Goal: Task Accomplishment & Management: Complete application form

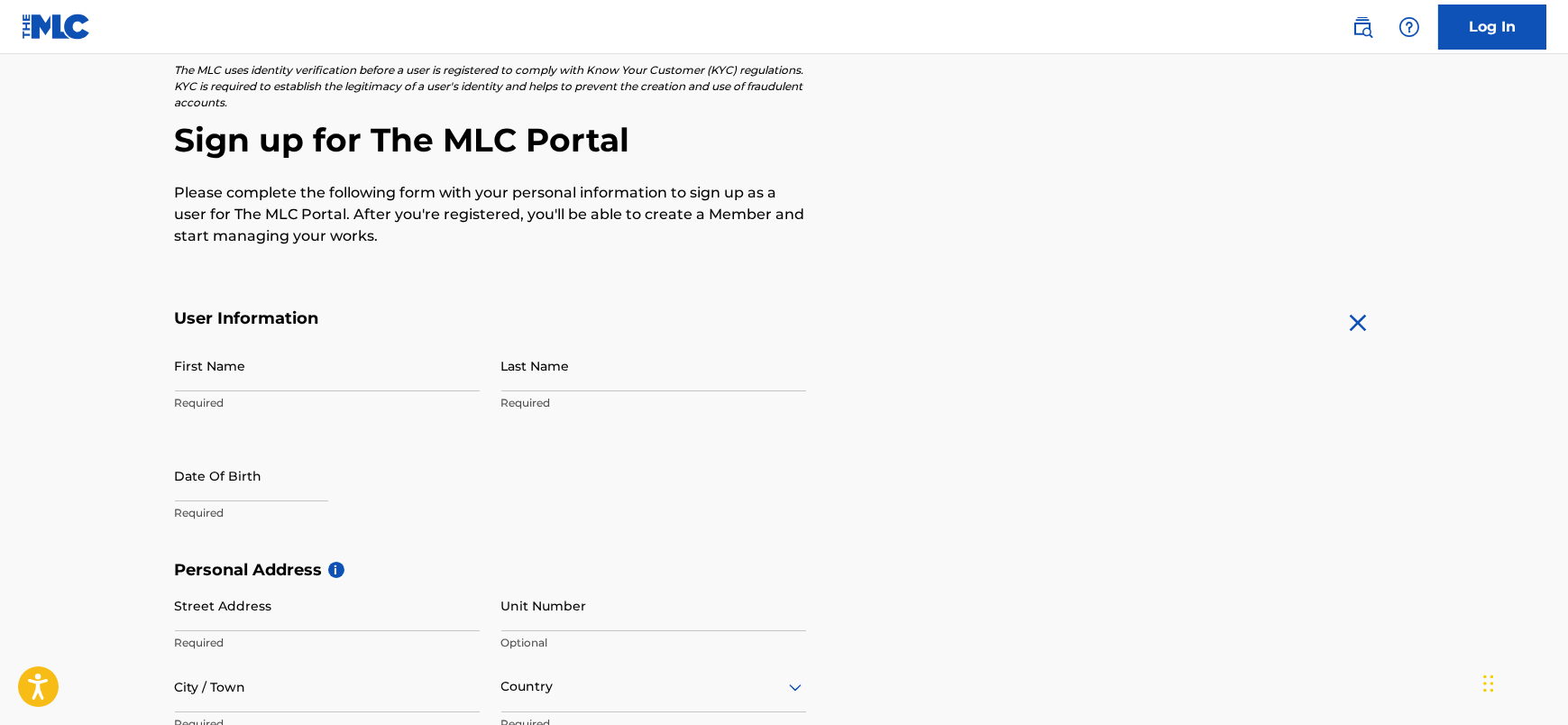
scroll to position [132, 0]
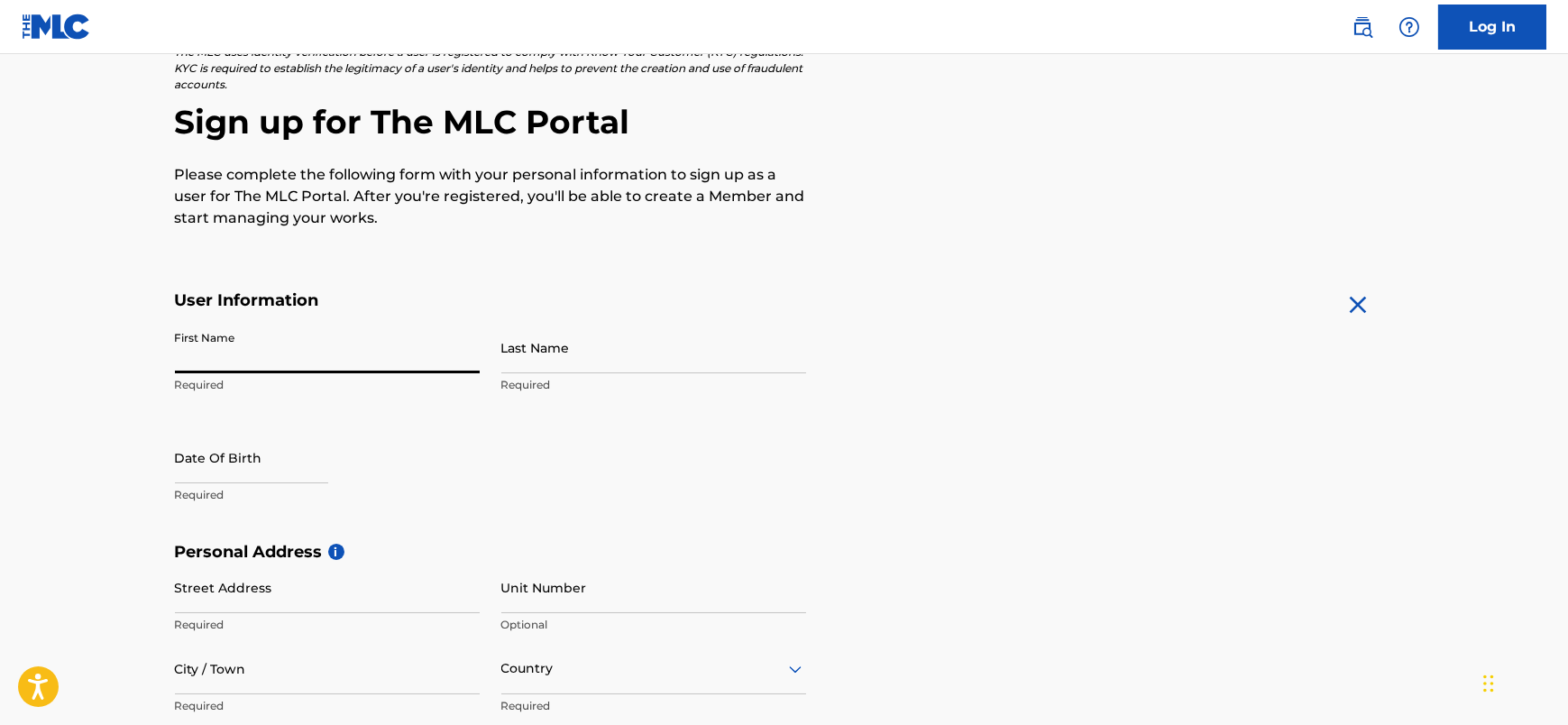
click at [271, 345] on input "First Name" at bounding box center [327, 348] width 304 height 52
type input "Michael"
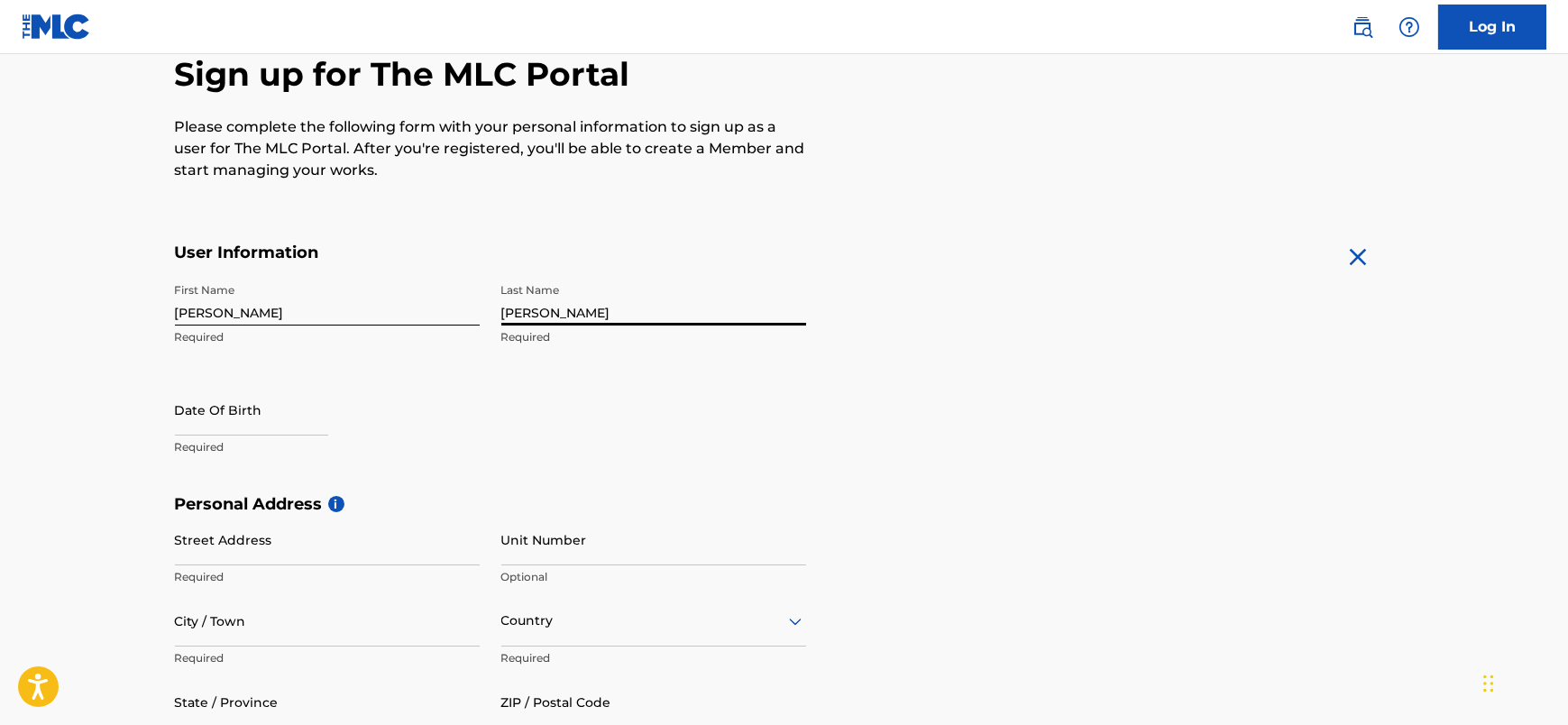
scroll to position [210, 0]
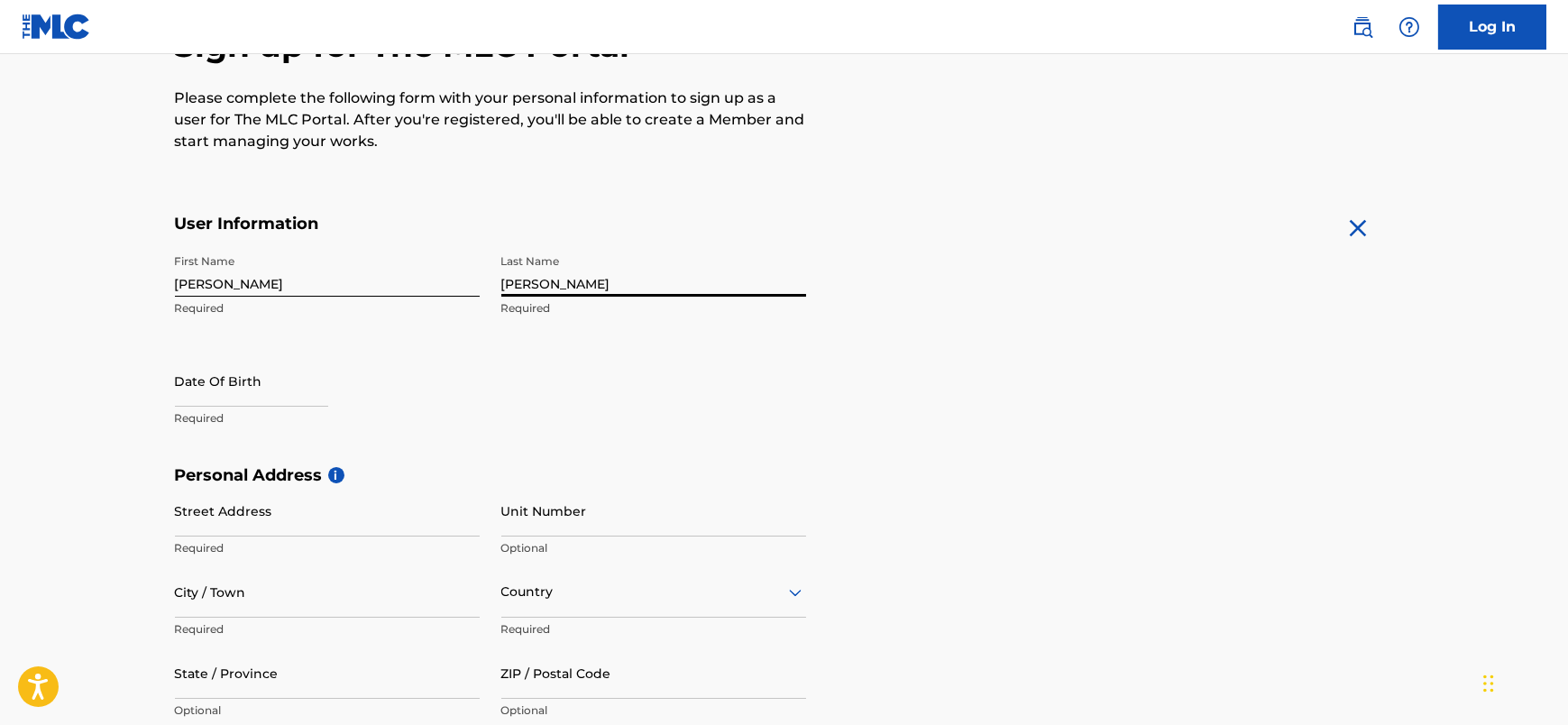
type input "Shelley"
click at [274, 393] on input "text" at bounding box center [252, 381] width 153 height 52
select select "7"
select select "2025"
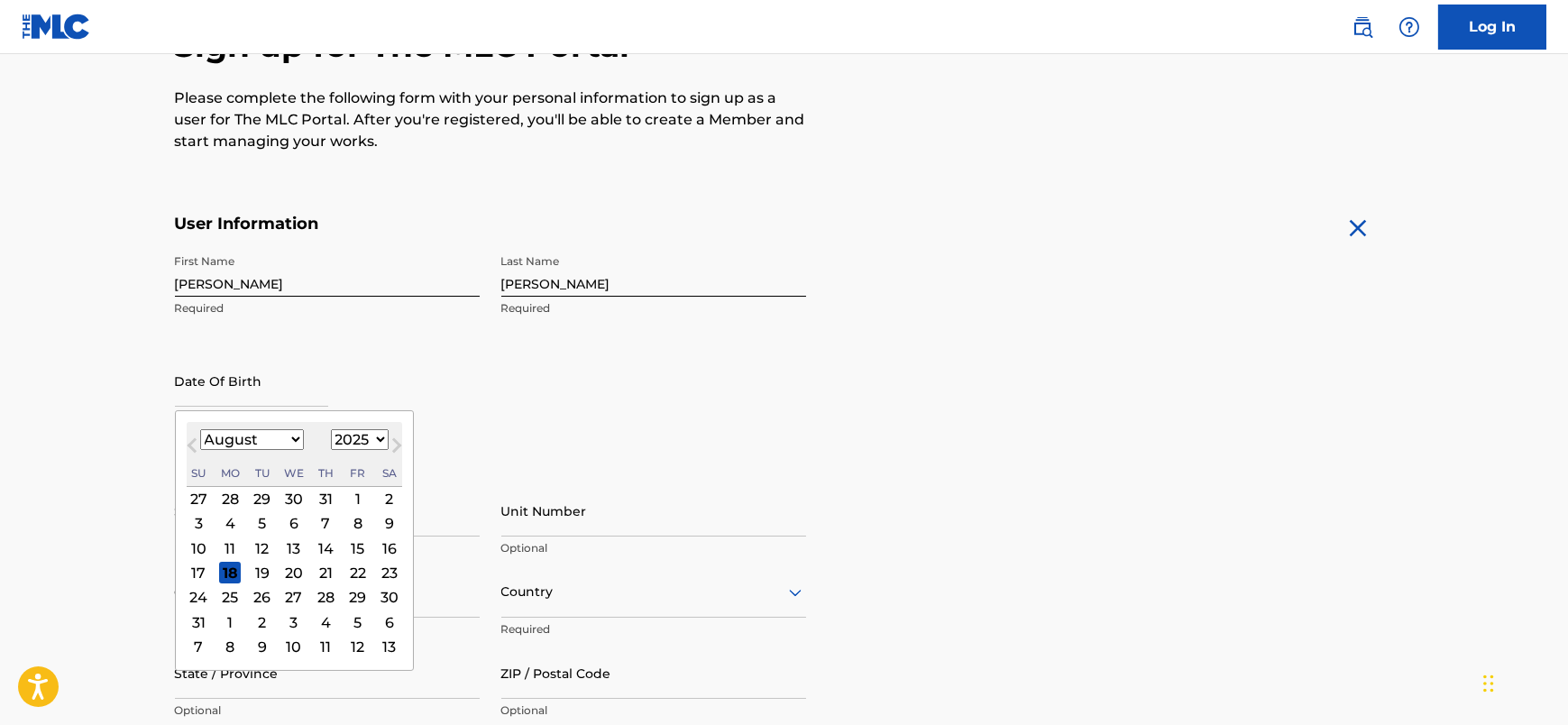
click at [287, 437] on select "January February March April May June July August September October November De…" at bounding box center [252, 440] width 103 height 21
select select "6"
click at [324, 568] on div "24" at bounding box center [325, 573] width 22 height 22
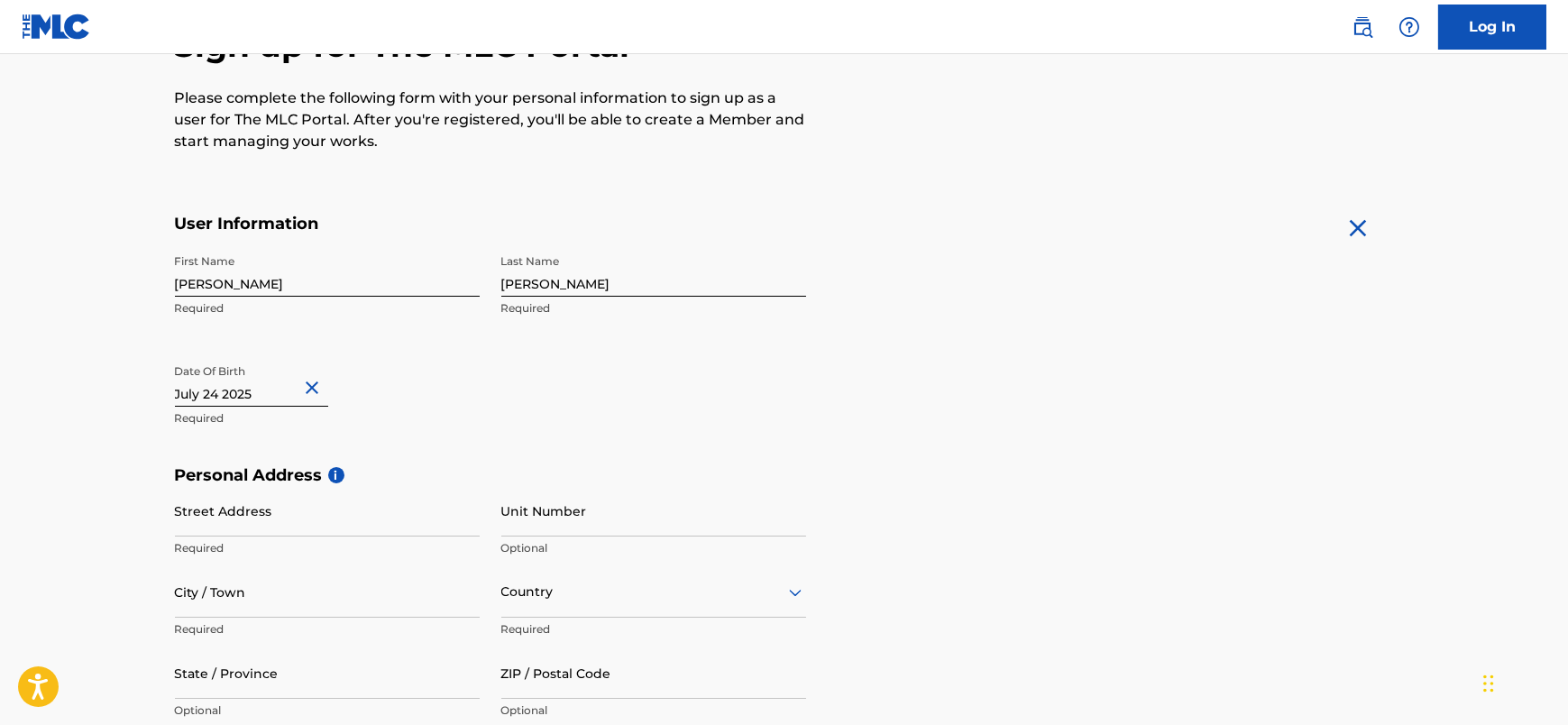
click at [303, 391] on button "Close" at bounding box center [315, 388] width 27 height 55
type input "0"
click at [293, 396] on input "text" at bounding box center [252, 381] width 153 height 52
select select "7"
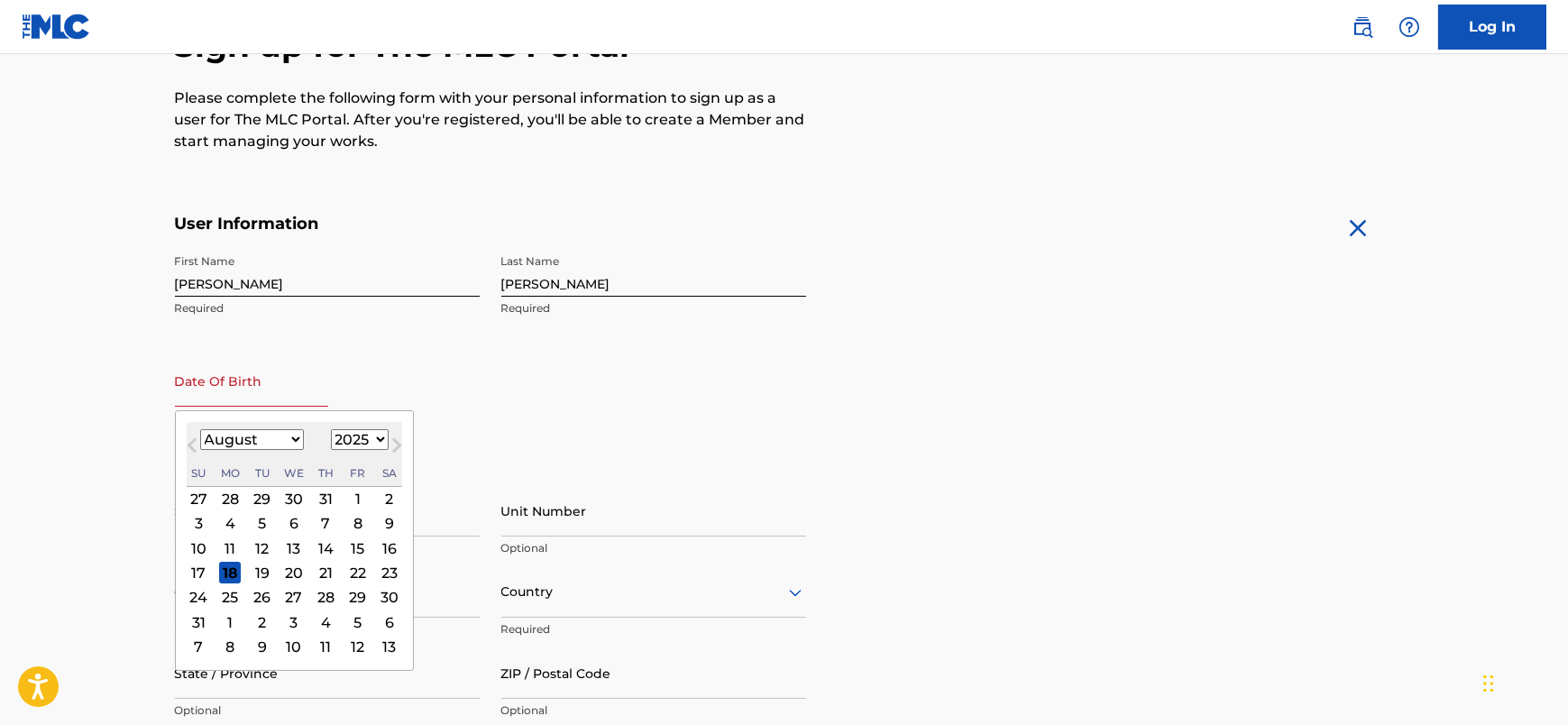
click at [367, 437] on select "1899 1900 1901 1902 1903 1904 1905 1906 1907 1908 1909 1910 1911 1912 1913 1914…" at bounding box center [360, 440] width 57 height 21
select select "1951"
click at [293, 438] on select "January February March April May June July August September October November De…" at bounding box center [252, 440] width 103 height 21
select select "6"
click at [260, 571] on div "24" at bounding box center [262, 573] width 22 height 22
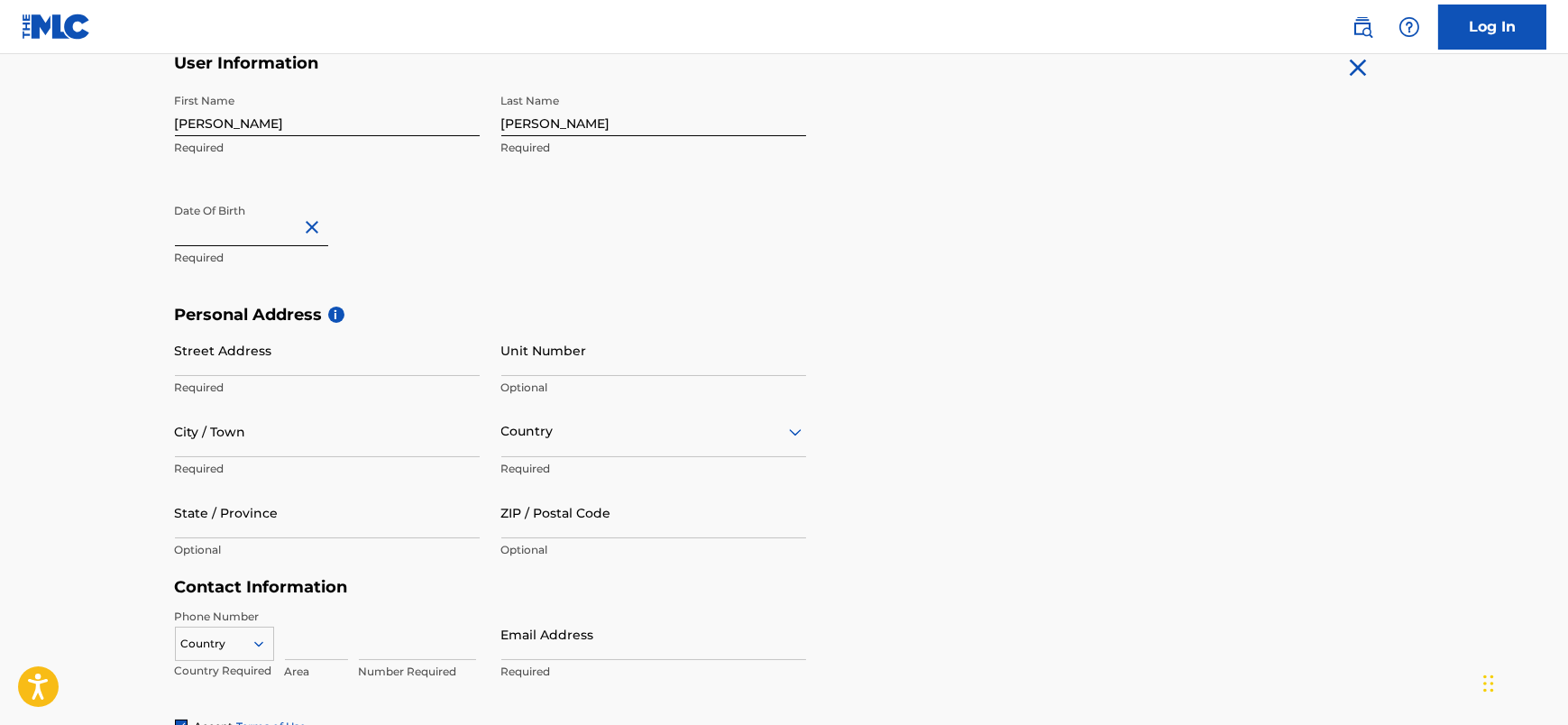
scroll to position [387, 0]
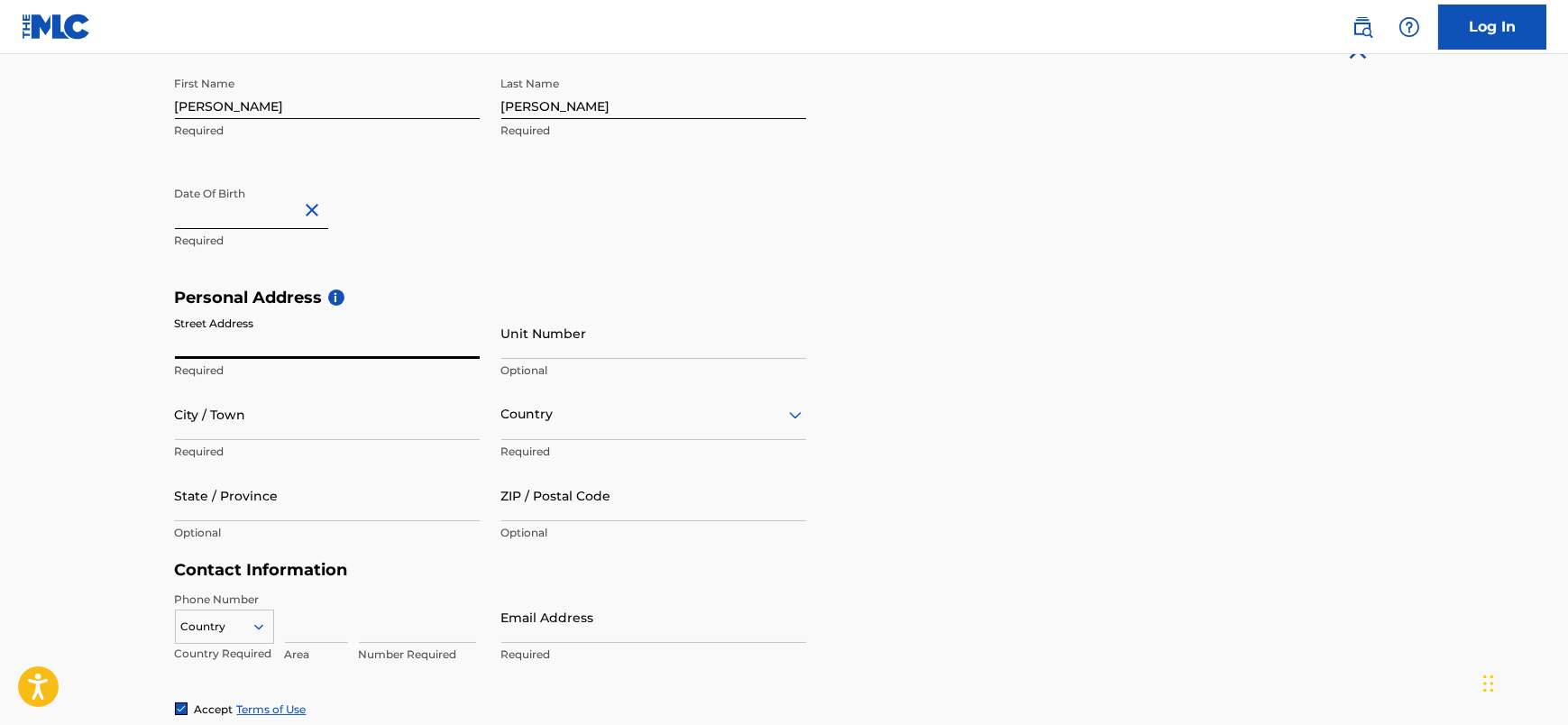
click at [288, 336] on input "Street Address" at bounding box center [327, 333] width 304 height 52
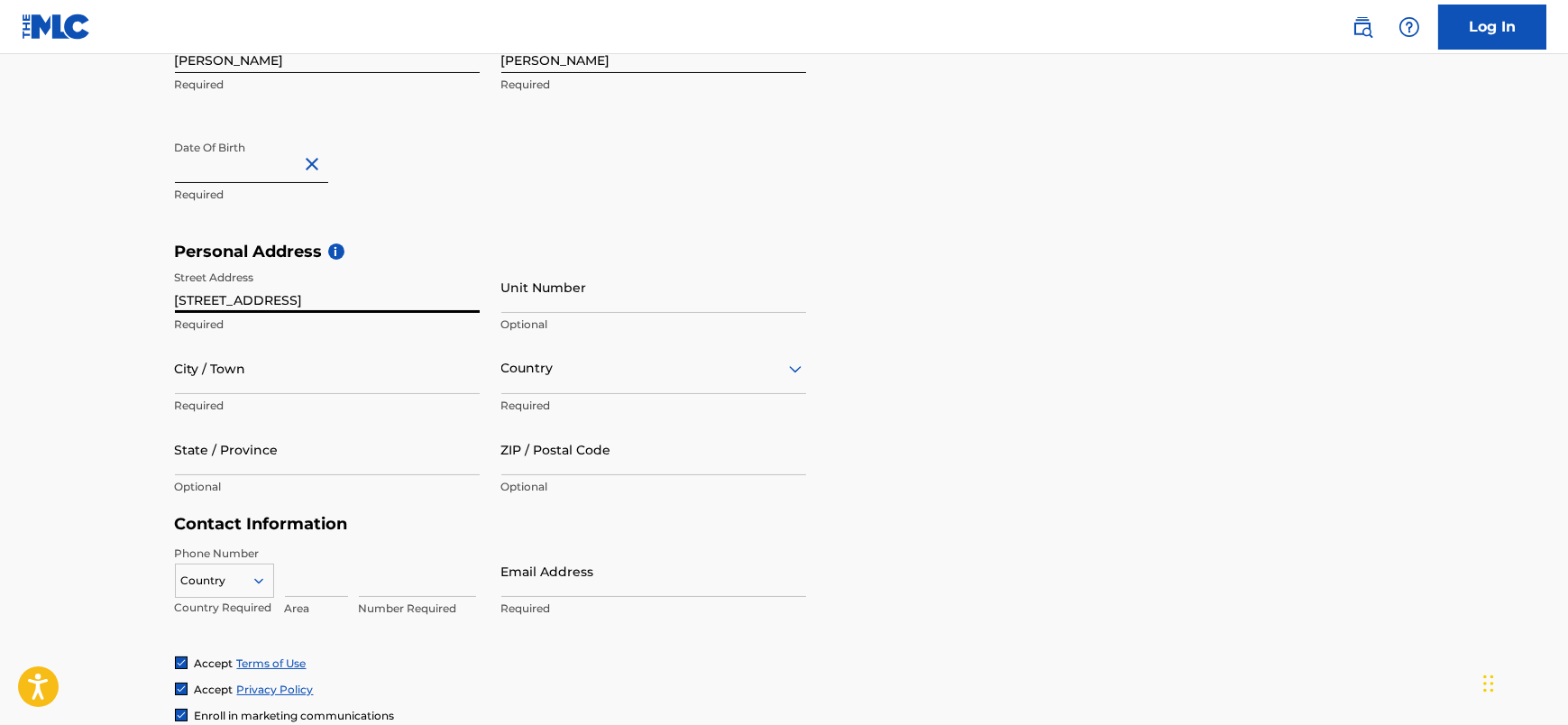
type input "113 Waitefield Avenue"
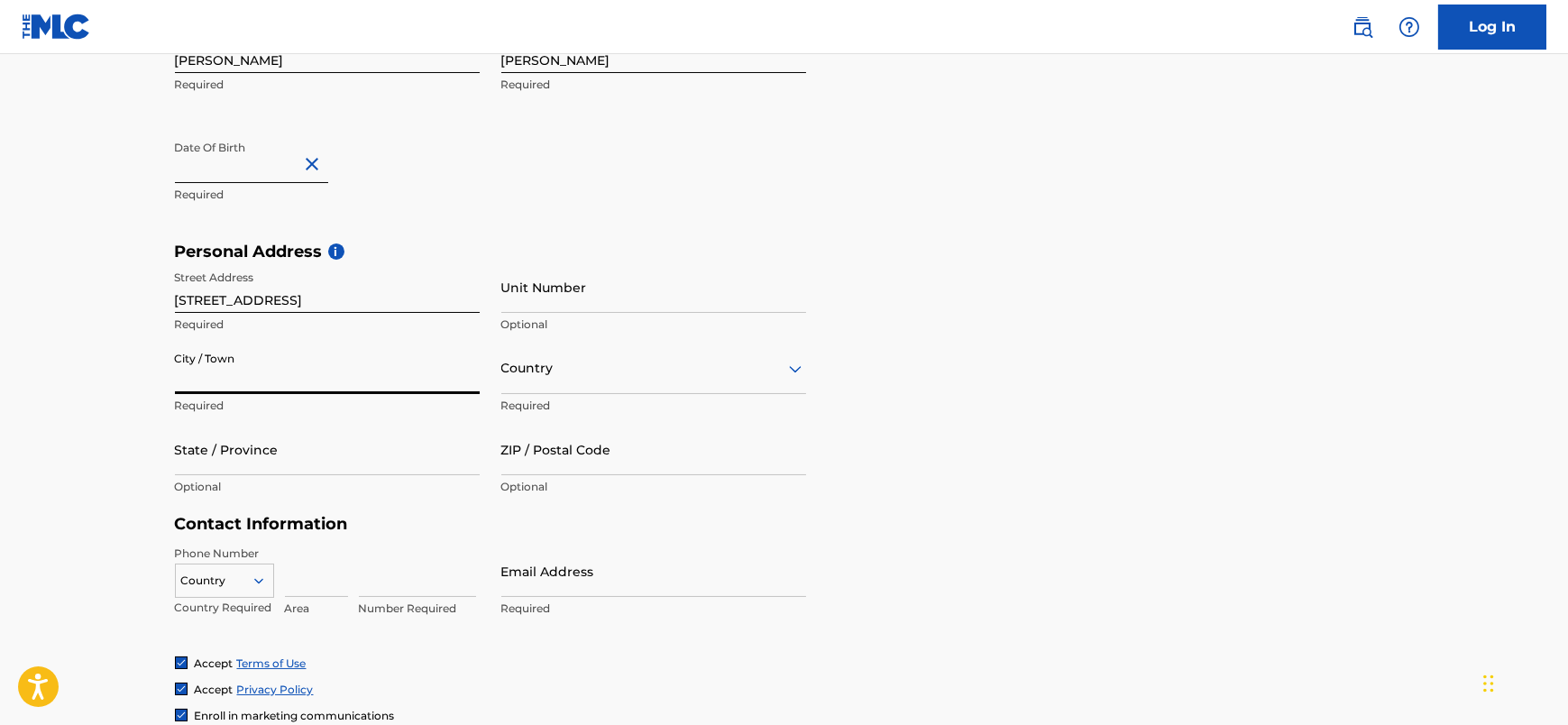
click at [294, 381] on input "City / Town" at bounding box center [327, 369] width 304 height 52
type input "East Rochester"
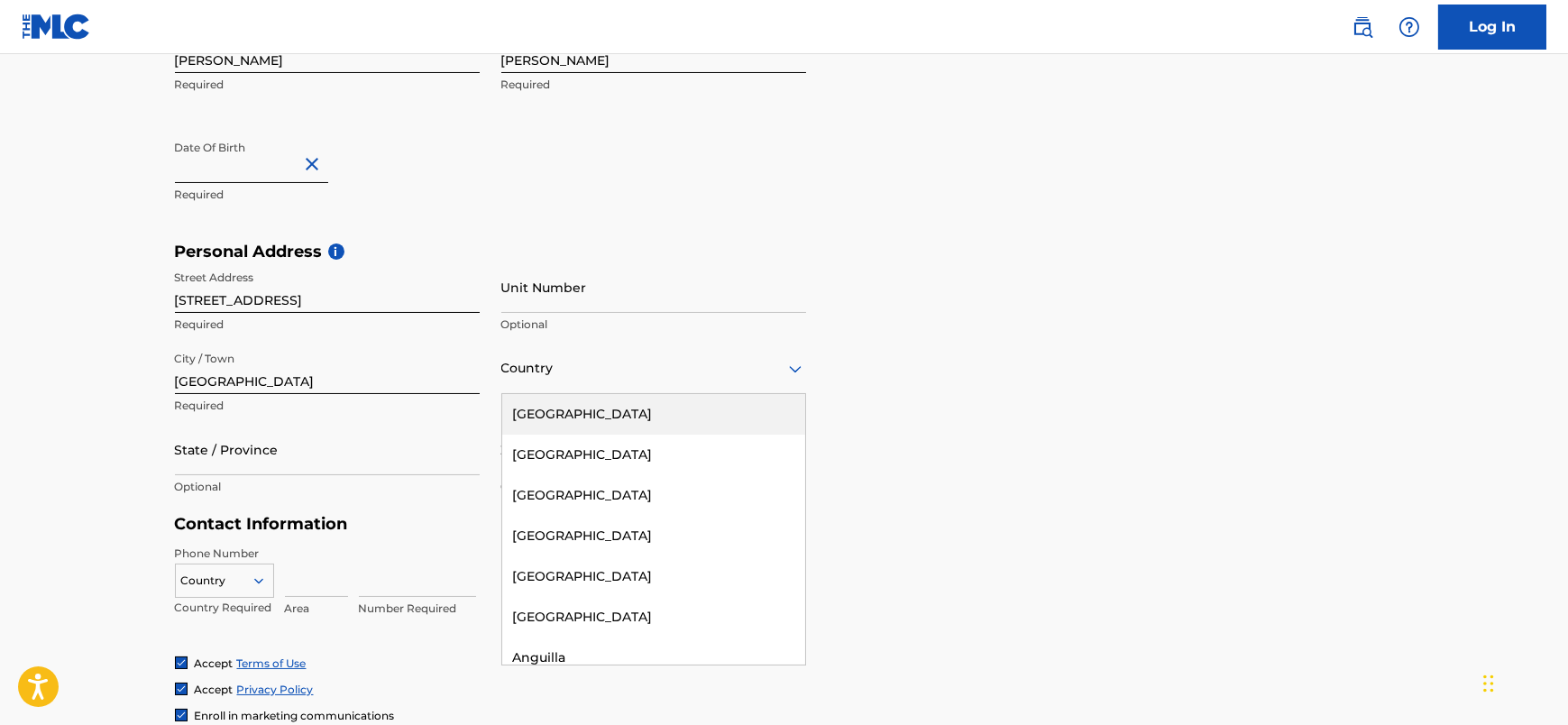
click at [570, 386] on div "Country" at bounding box center [654, 369] width 304 height 52
click at [565, 409] on div "United States" at bounding box center [654, 415] width 303 height 40
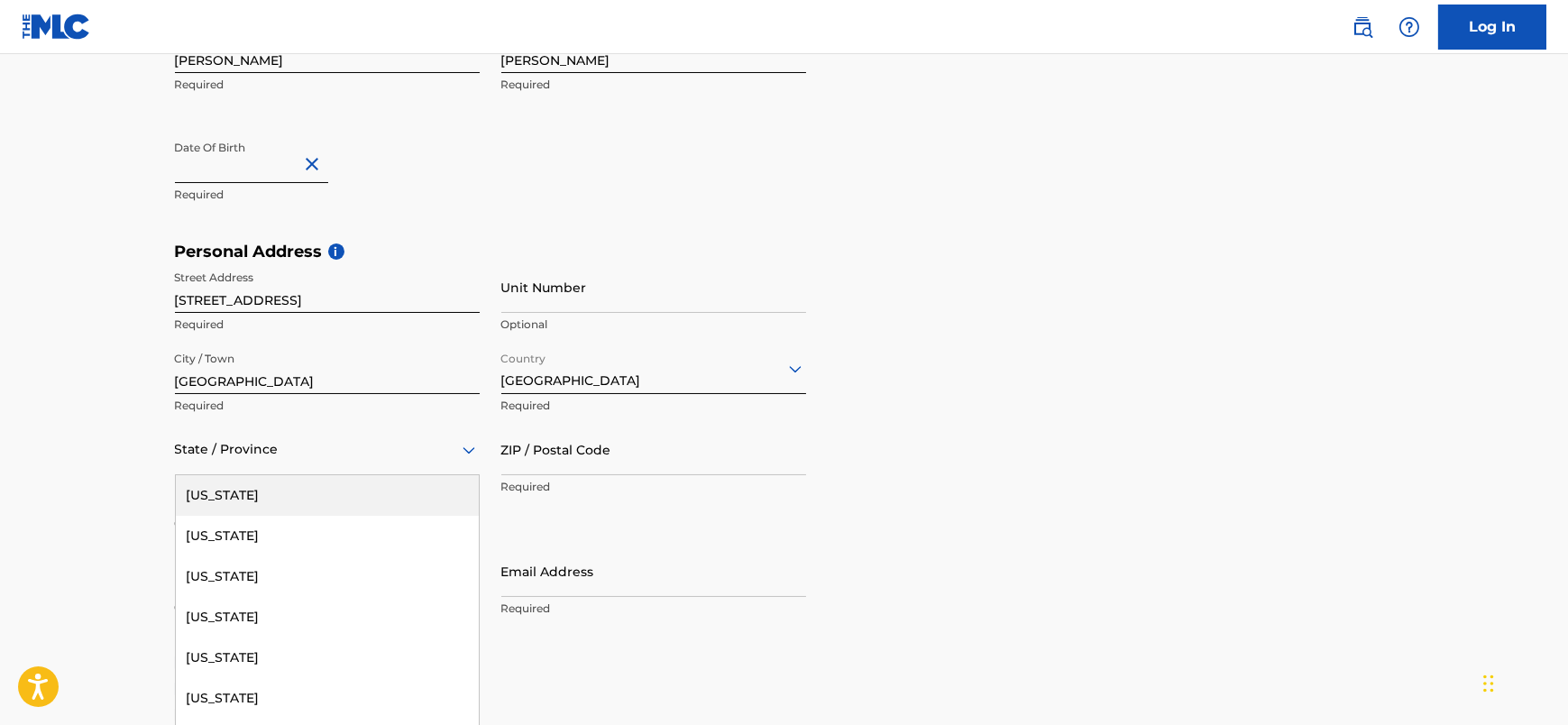
scroll to position [454, 0]
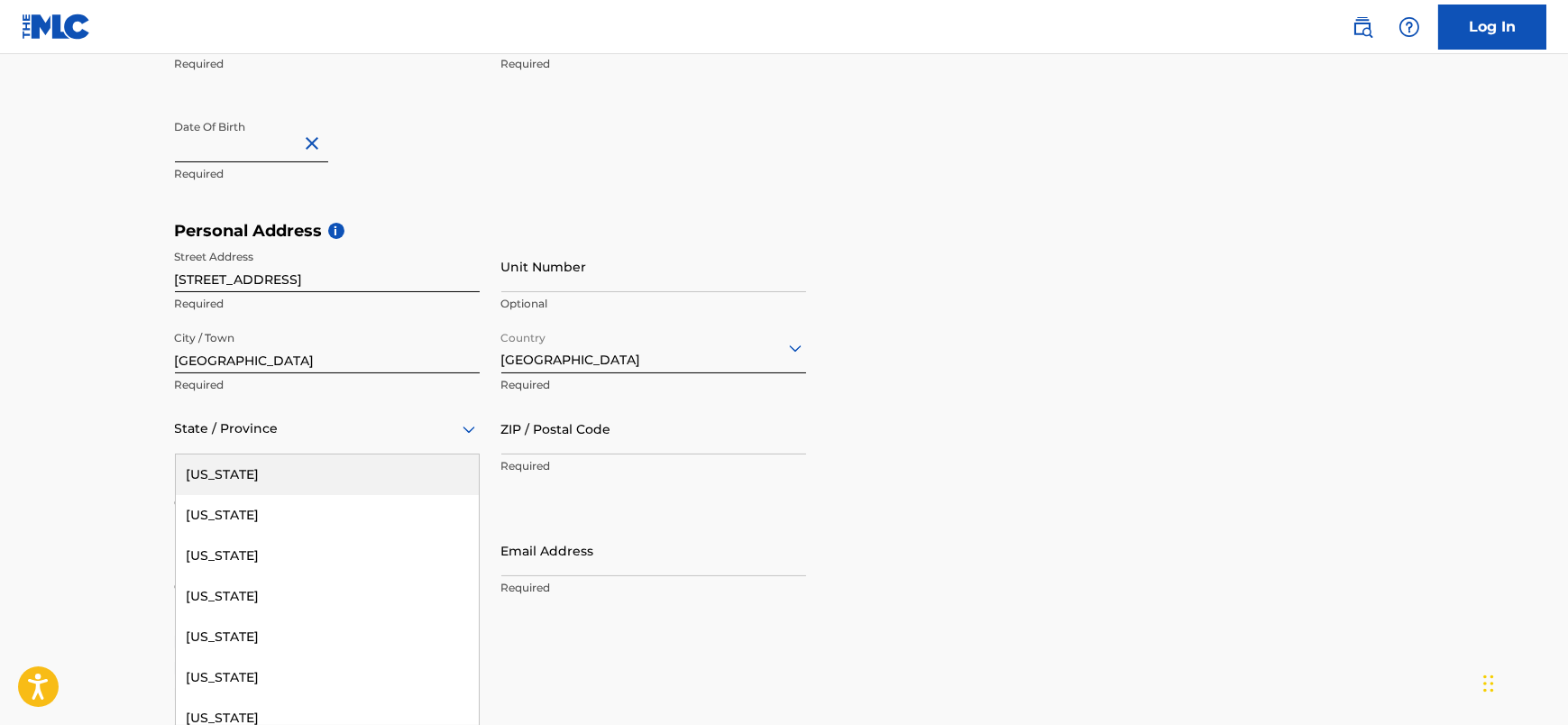
click at [294, 452] on div "State / Province" at bounding box center [327, 429] width 304 height 52
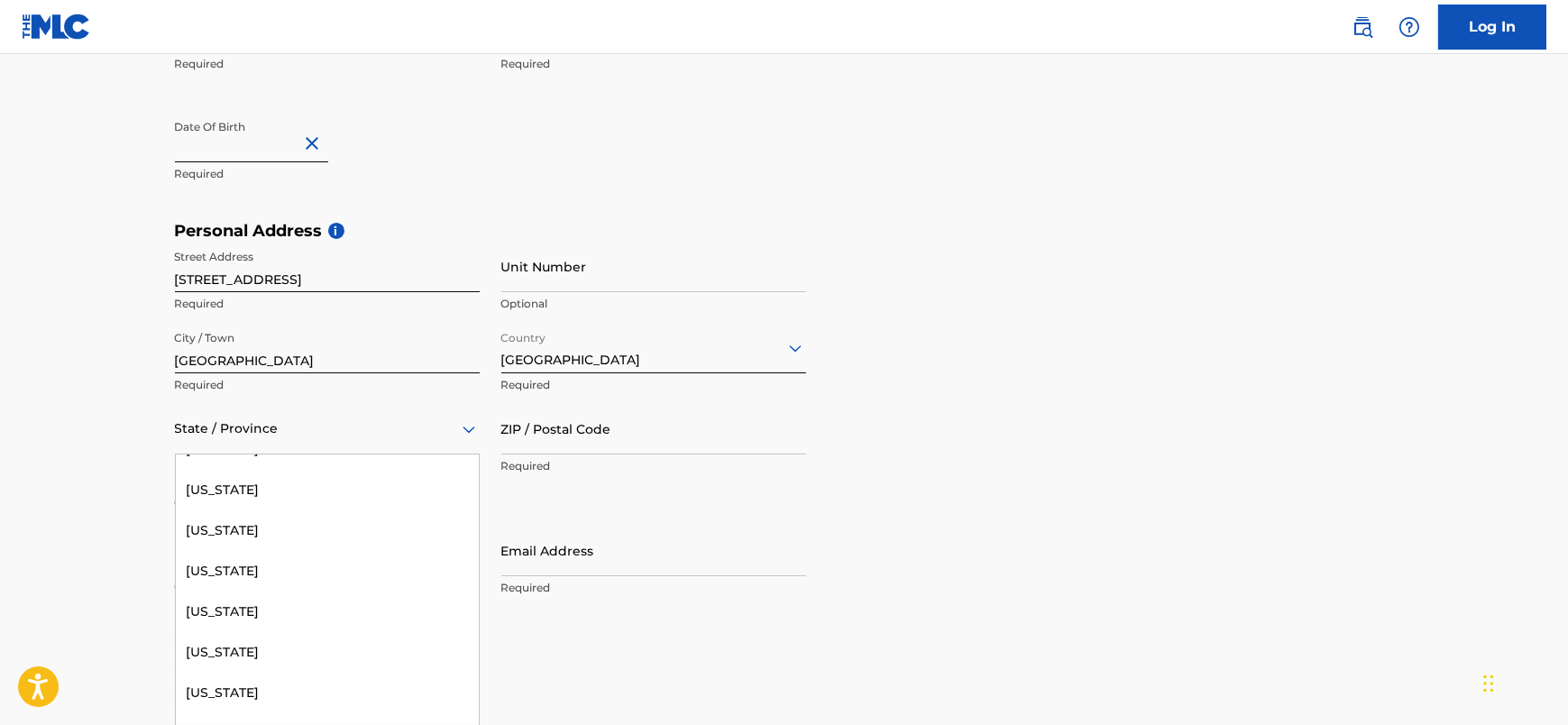
scroll to position [1201, 0]
click at [230, 653] on div "New York" at bounding box center [327, 654] width 303 height 40
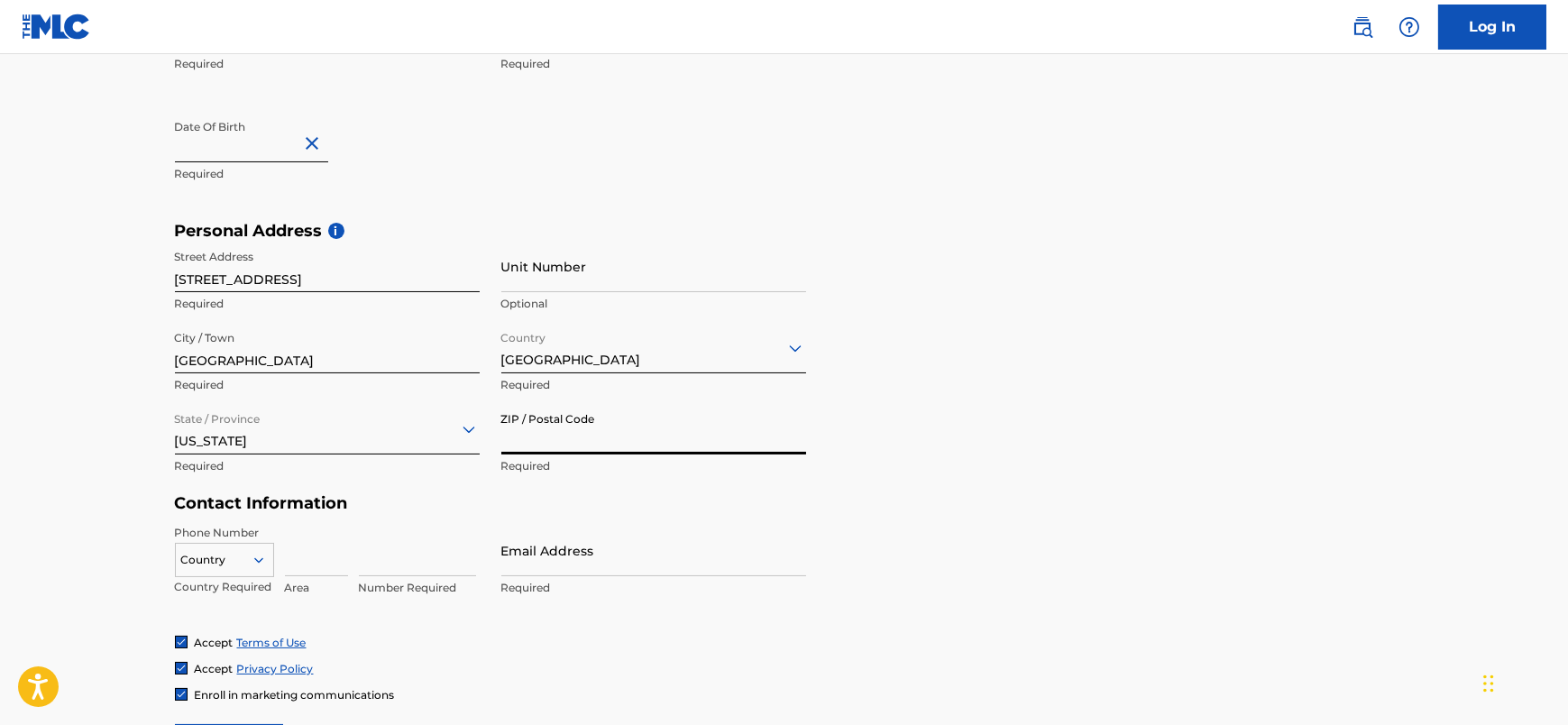
click at [540, 429] on input "ZIP / Postal Code" at bounding box center [654, 429] width 304 height 52
type input "14445"
click at [428, 509] on h5 "Contact Information" at bounding box center [490, 504] width 631 height 21
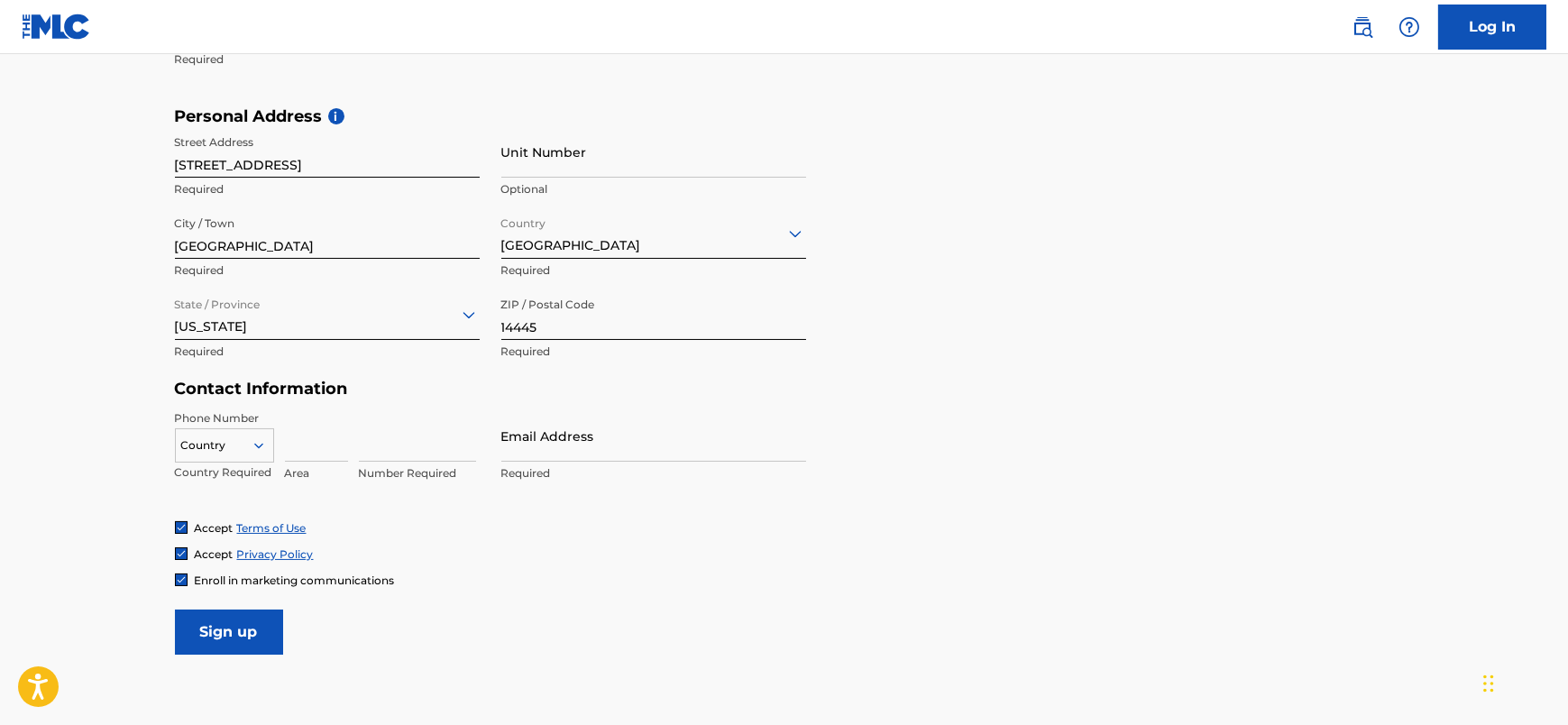
click at [262, 456] on div "Country" at bounding box center [225, 442] width 100 height 27
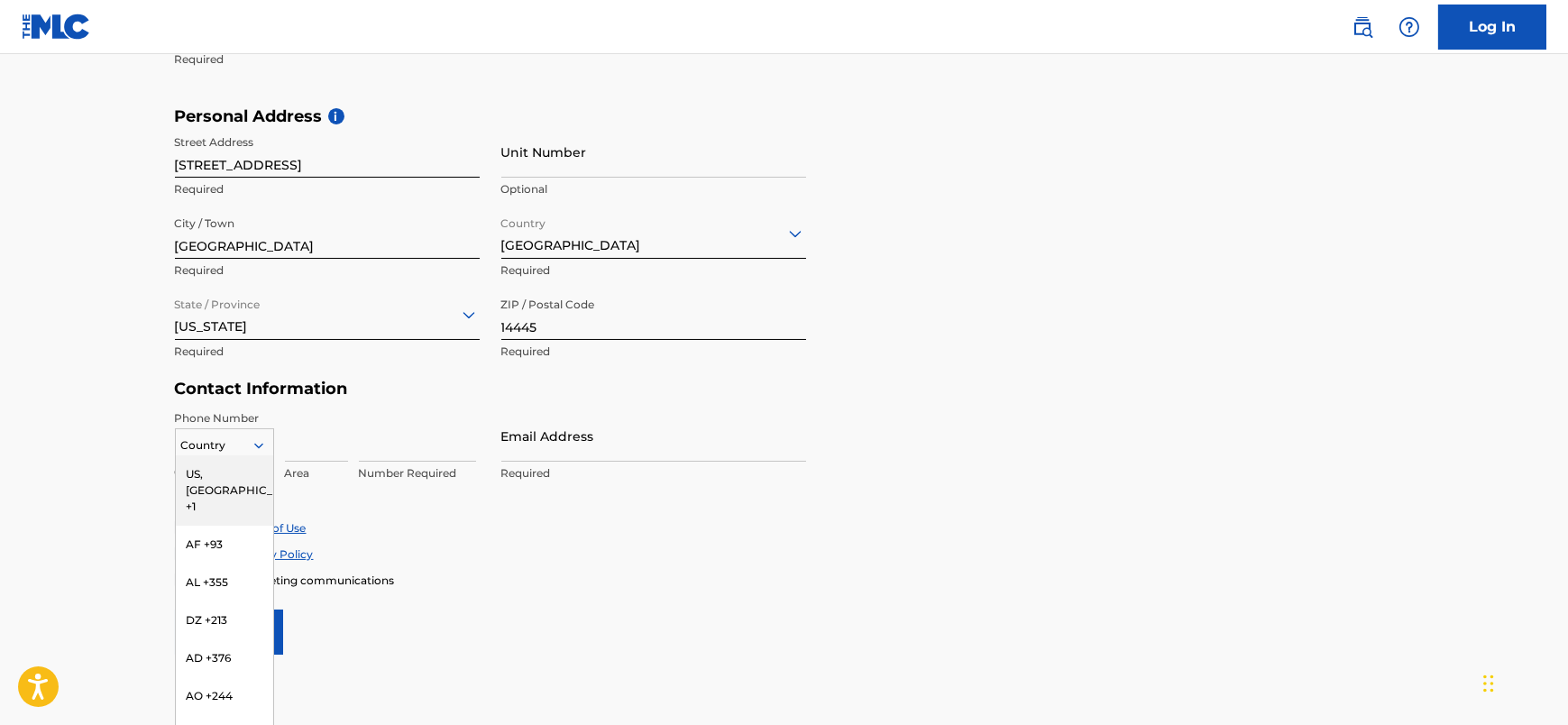
click at [210, 469] on div "US, CA +1" at bounding box center [225, 490] width 98 height 70
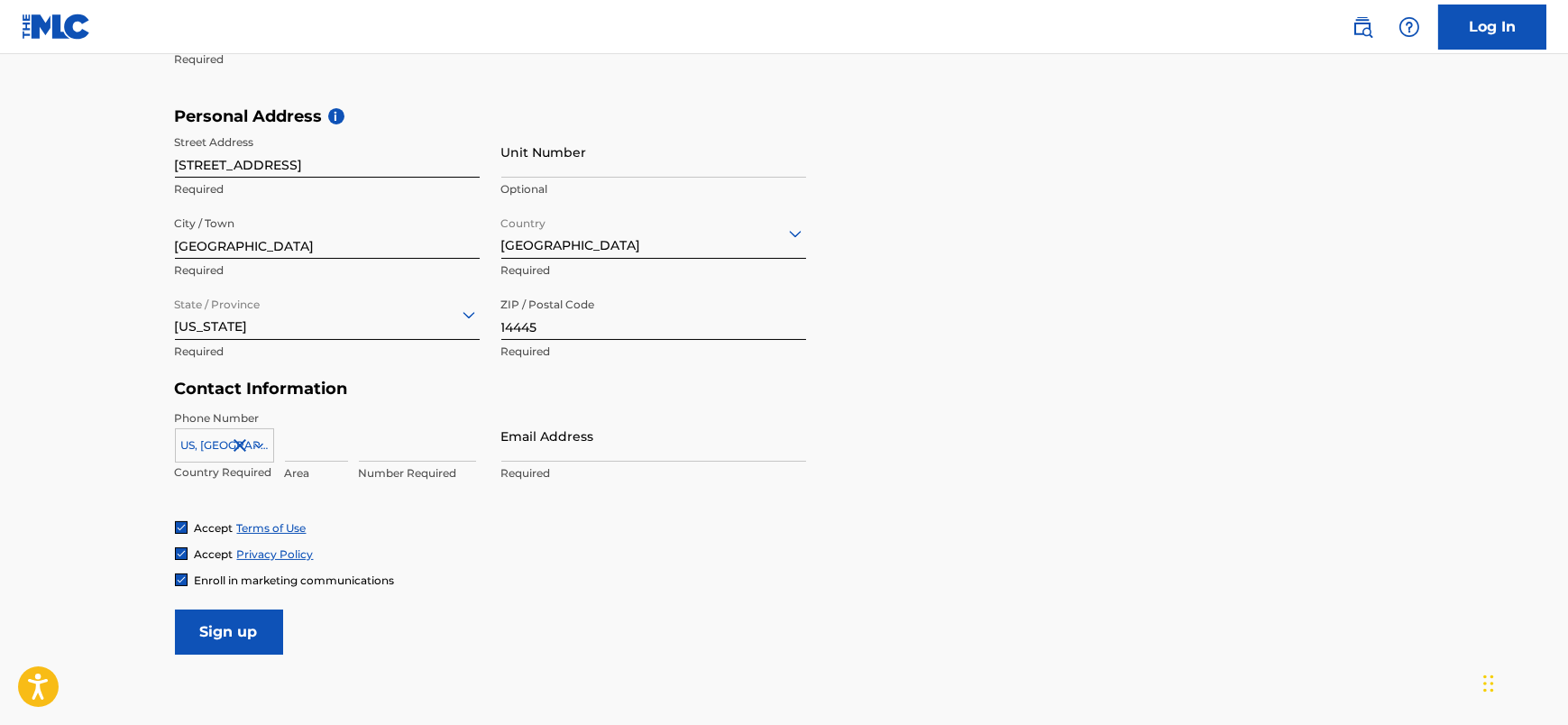
click at [309, 446] on input at bounding box center [317, 437] width 63 height 52
type input "585"
click at [376, 453] on input at bounding box center [417, 437] width 117 height 52
type input "3"
click at [379, 448] on input "3633832" at bounding box center [417, 437] width 117 height 52
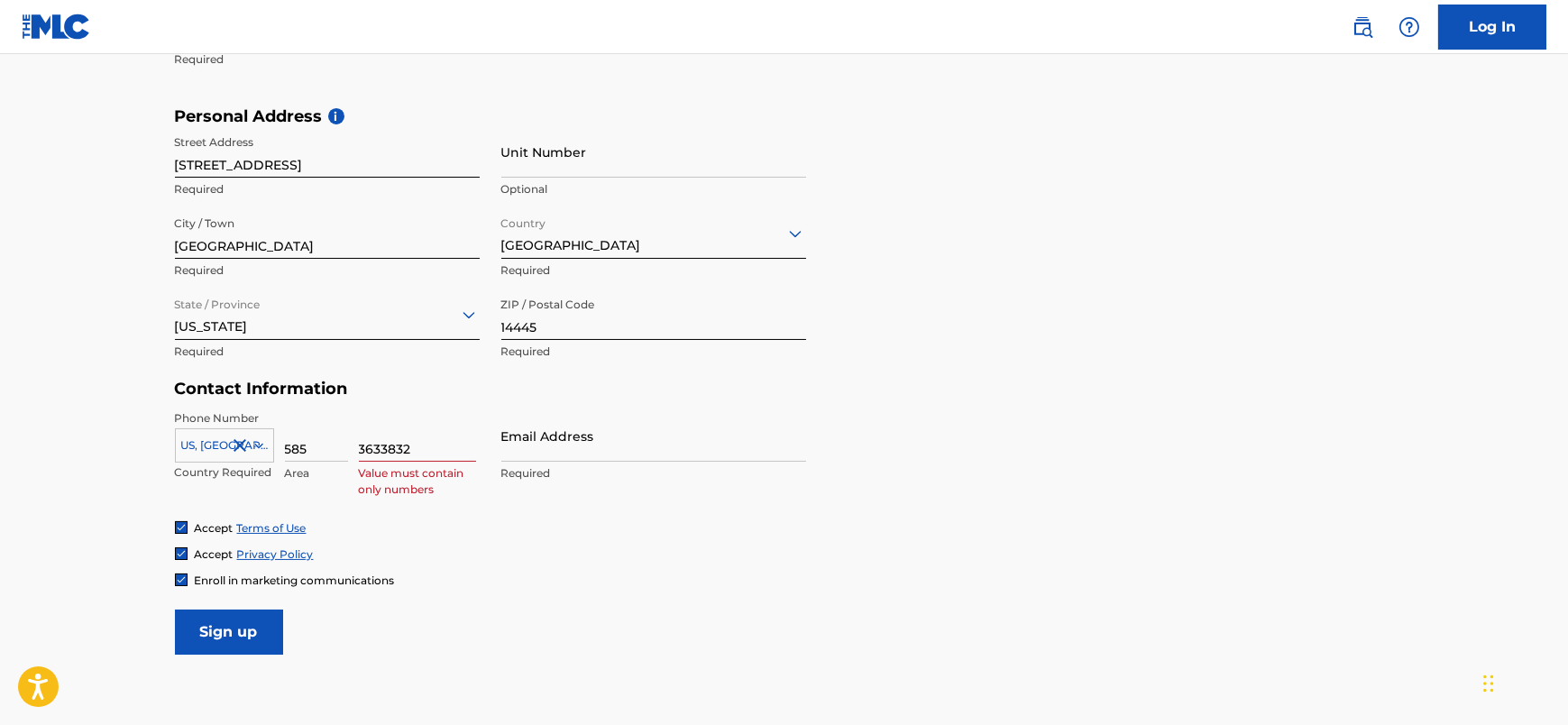
type input "3633832"
click at [455, 523] on div "Accept Terms of Use" at bounding box center [785, 529] width 1220 height 15
click at [258, 444] on icon at bounding box center [258, 446] width 9 height 6
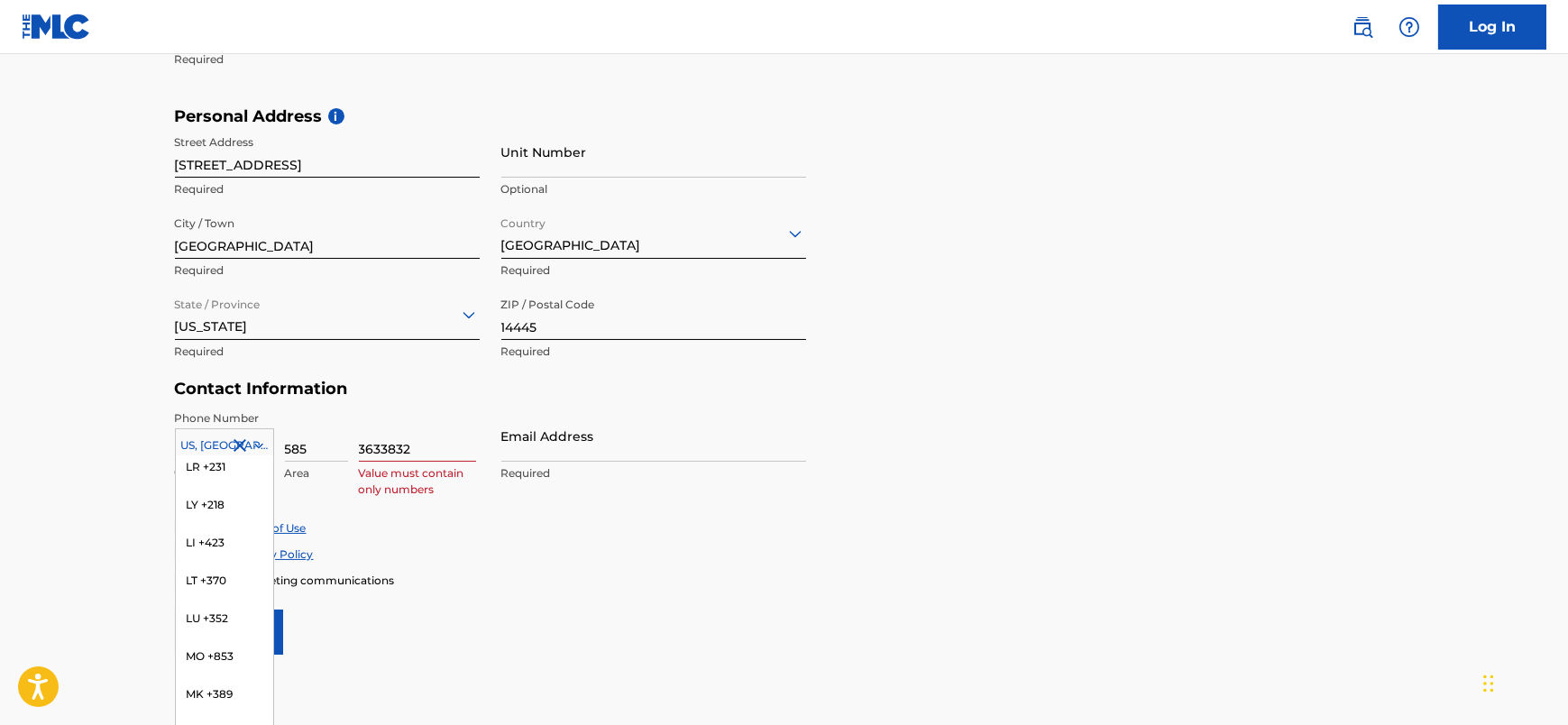
scroll to position [0, 0]
click at [207, 473] on div "US, CA +1" at bounding box center [225, 490] width 98 height 70
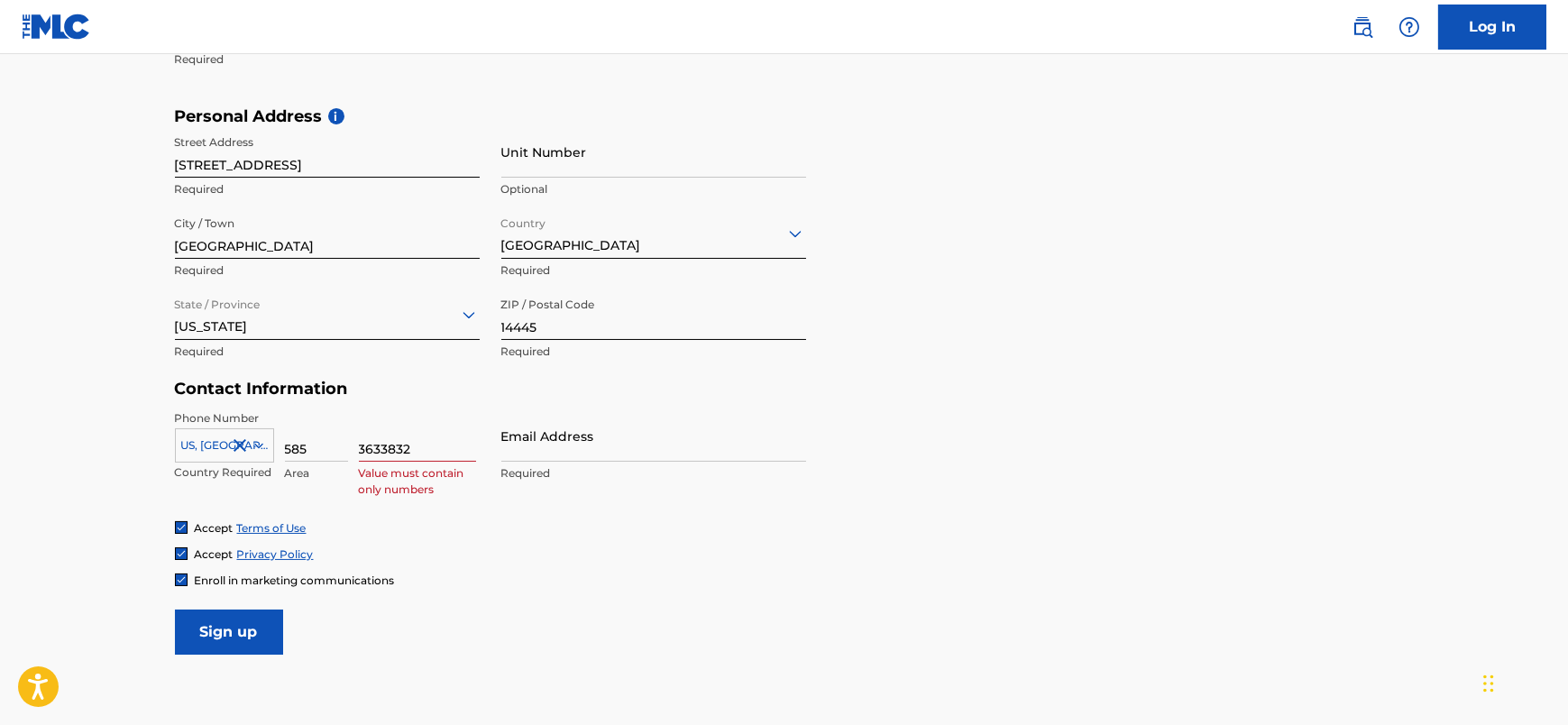
click at [584, 449] on input "Email Address" at bounding box center [654, 437] width 304 height 52
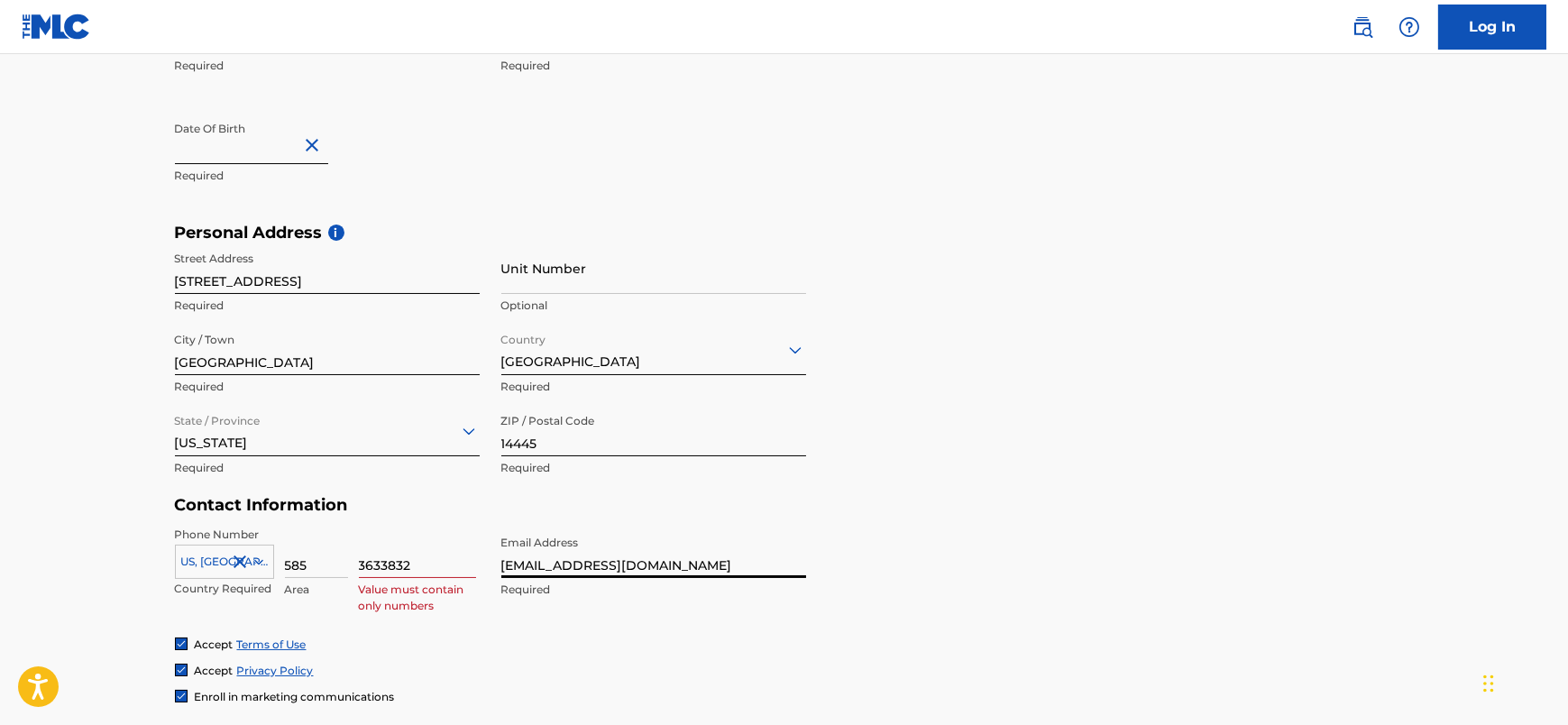
scroll to position [661, 0]
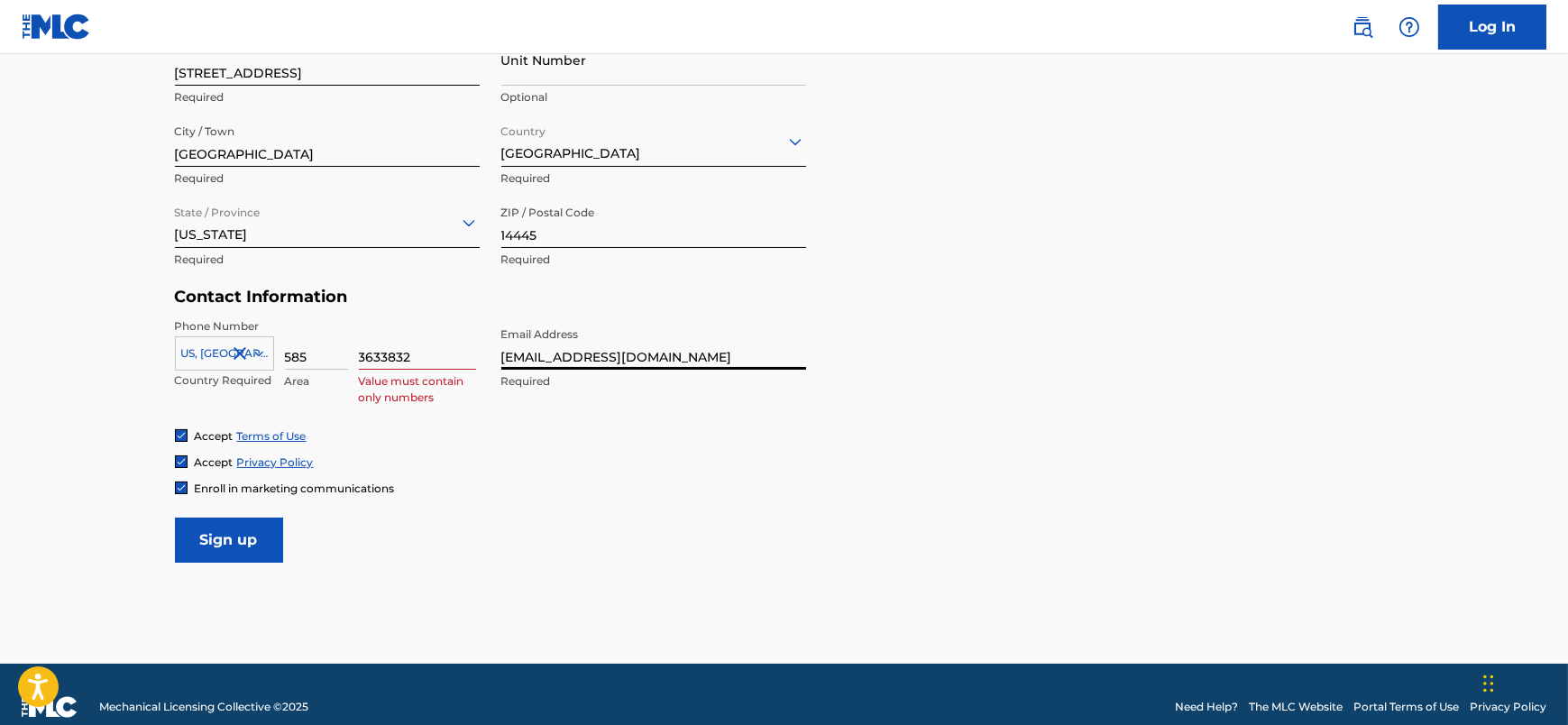
type input "michaelshelley@michaelshelley.com"
click at [438, 456] on div "Accept Privacy Policy" at bounding box center [785, 463] width 1220 height 15
click at [380, 357] on input "3633832" at bounding box center [417, 345] width 117 height 52
click at [462, 428] on div "Accept Terms of Use" at bounding box center [785, 436] width 1220 height 15
click at [337, 394] on div "585 Area" at bounding box center [317, 359] width 63 height 81
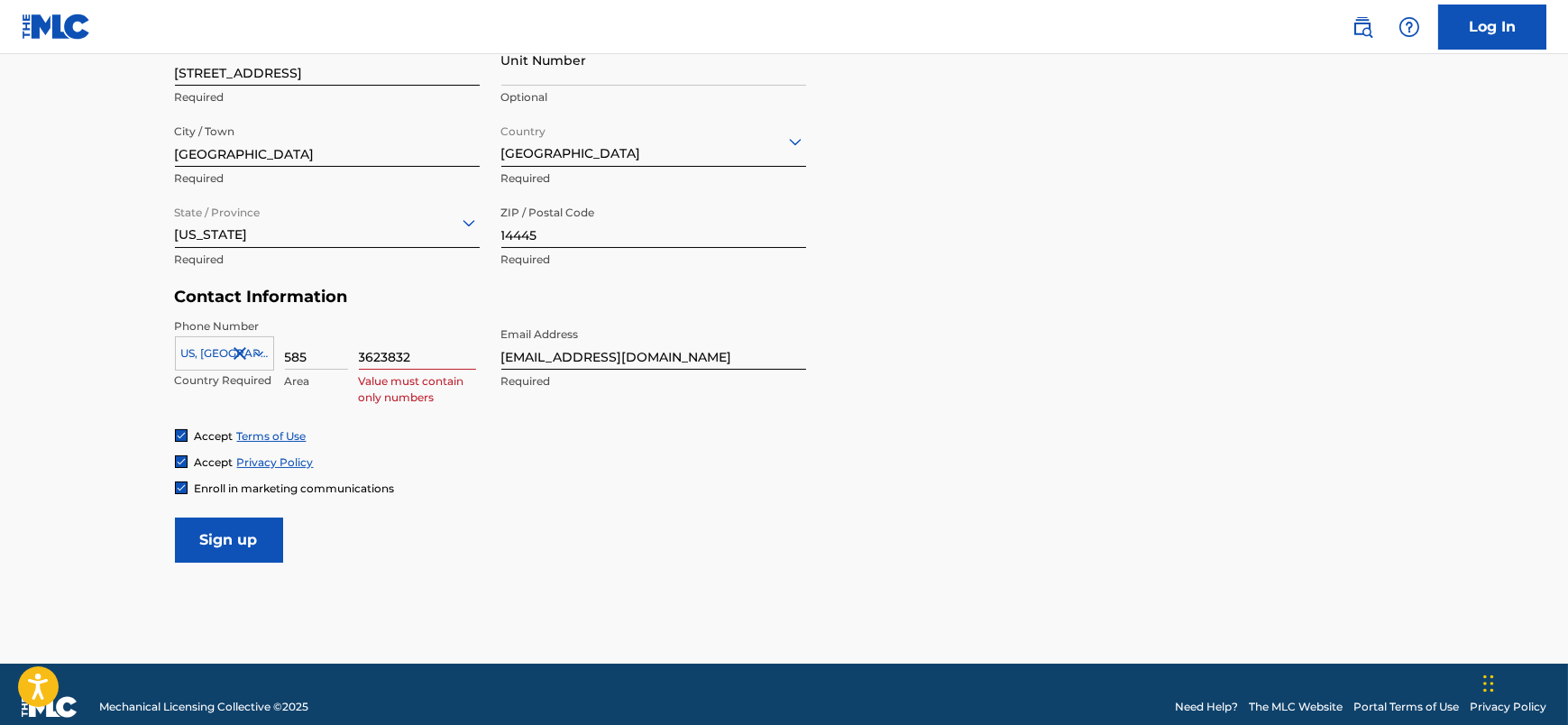
scroll to position [664, 0]
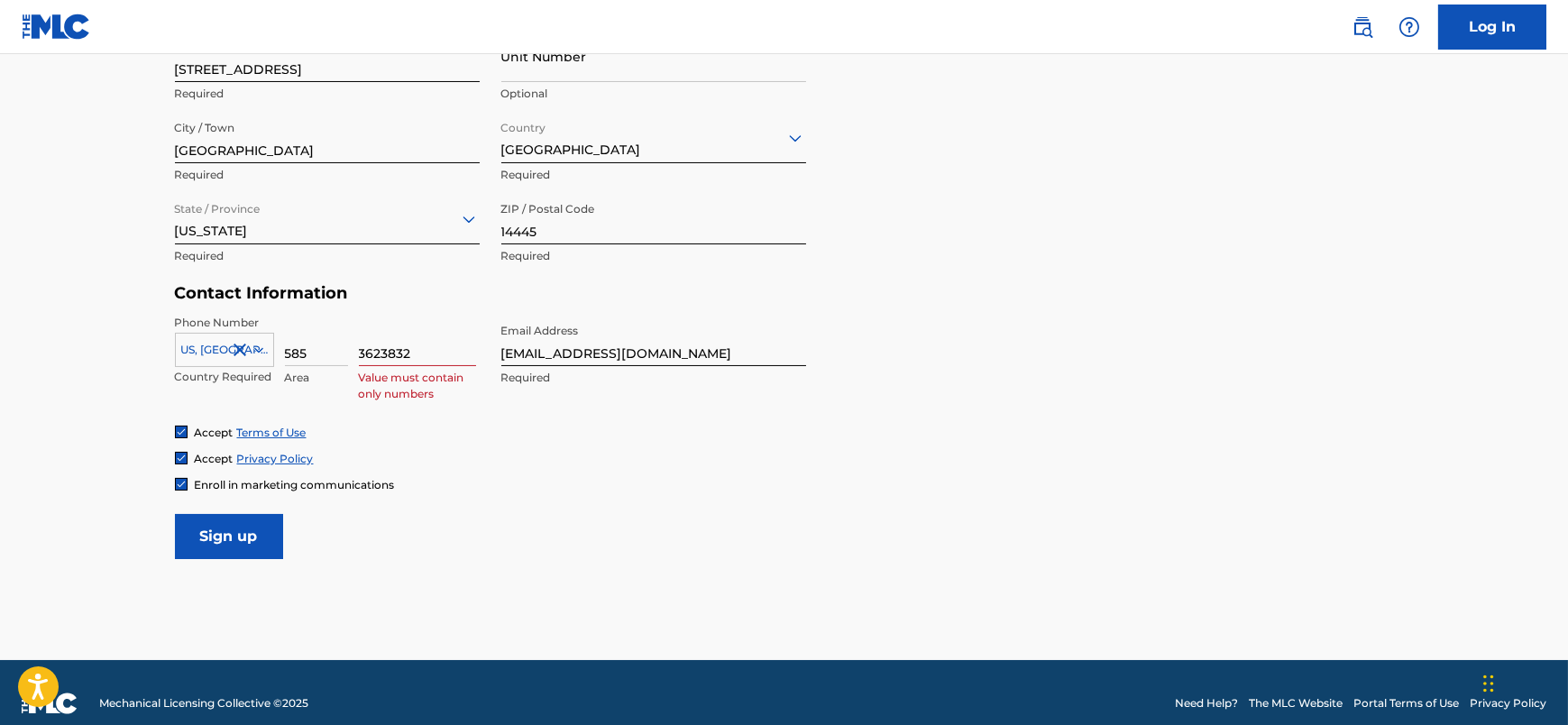
click at [180, 485] on img at bounding box center [181, 484] width 11 height 11
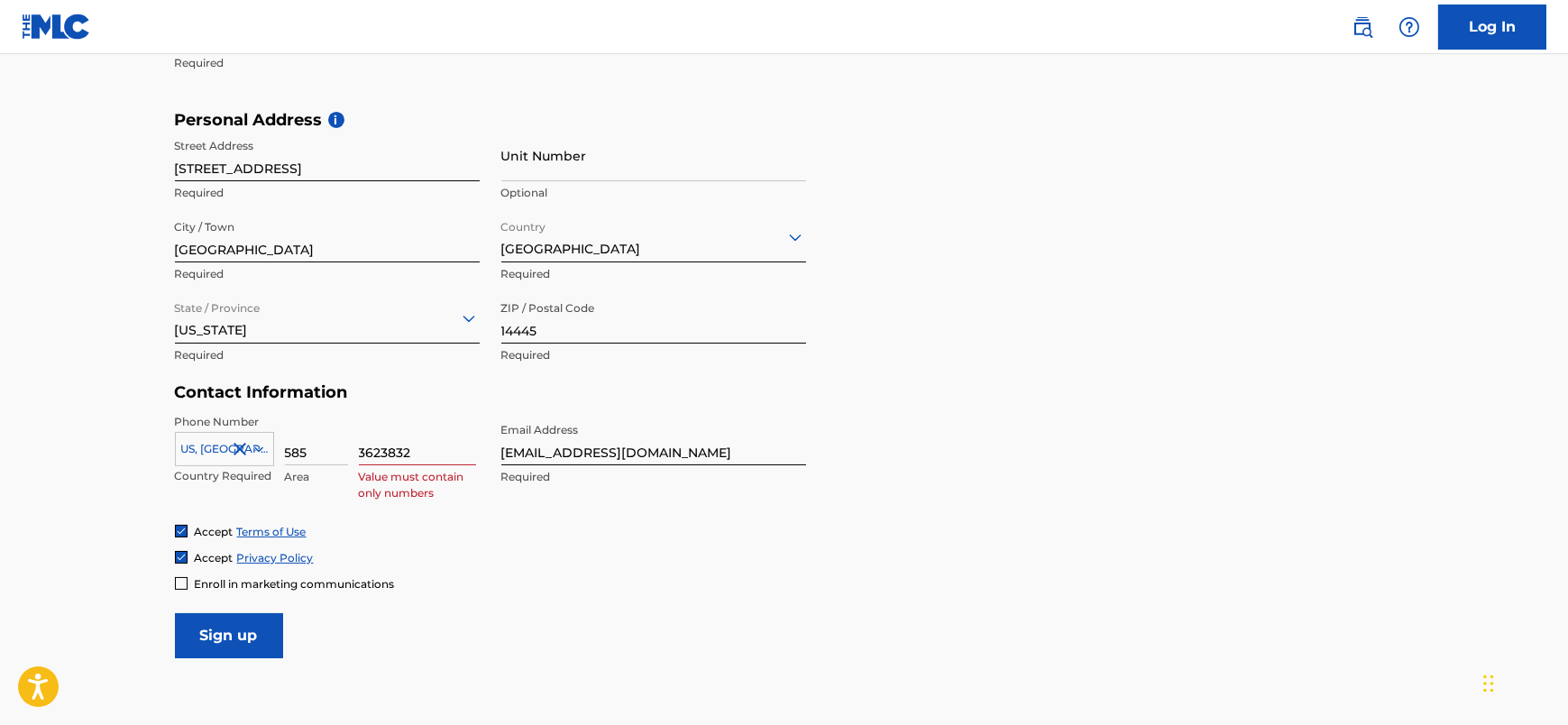
scroll to position [529, 0]
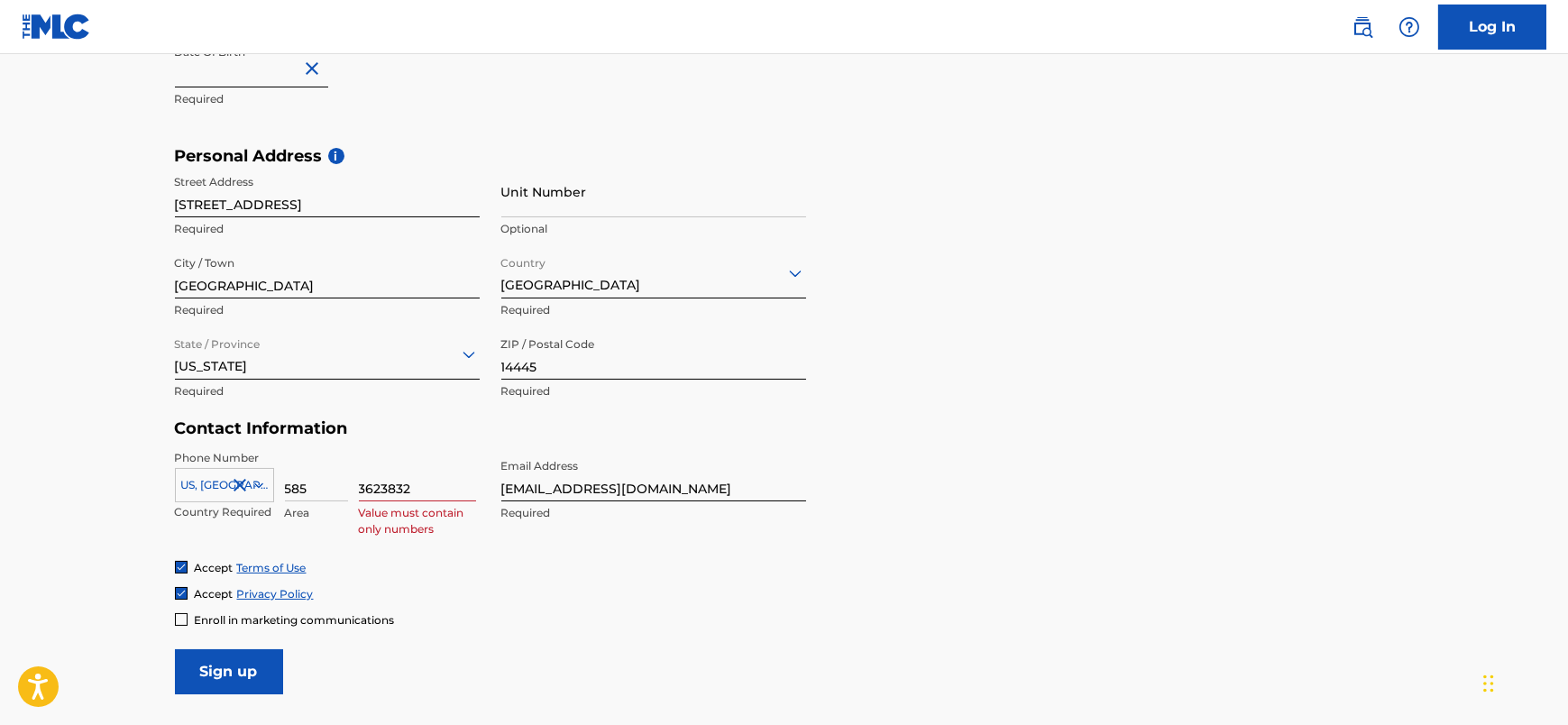
click at [414, 487] on input "3623832" at bounding box center [417, 476] width 117 height 52
type input "3623832"
click at [513, 586] on div "Accept Privacy Policy" at bounding box center [785, 594] width 1220 height 15
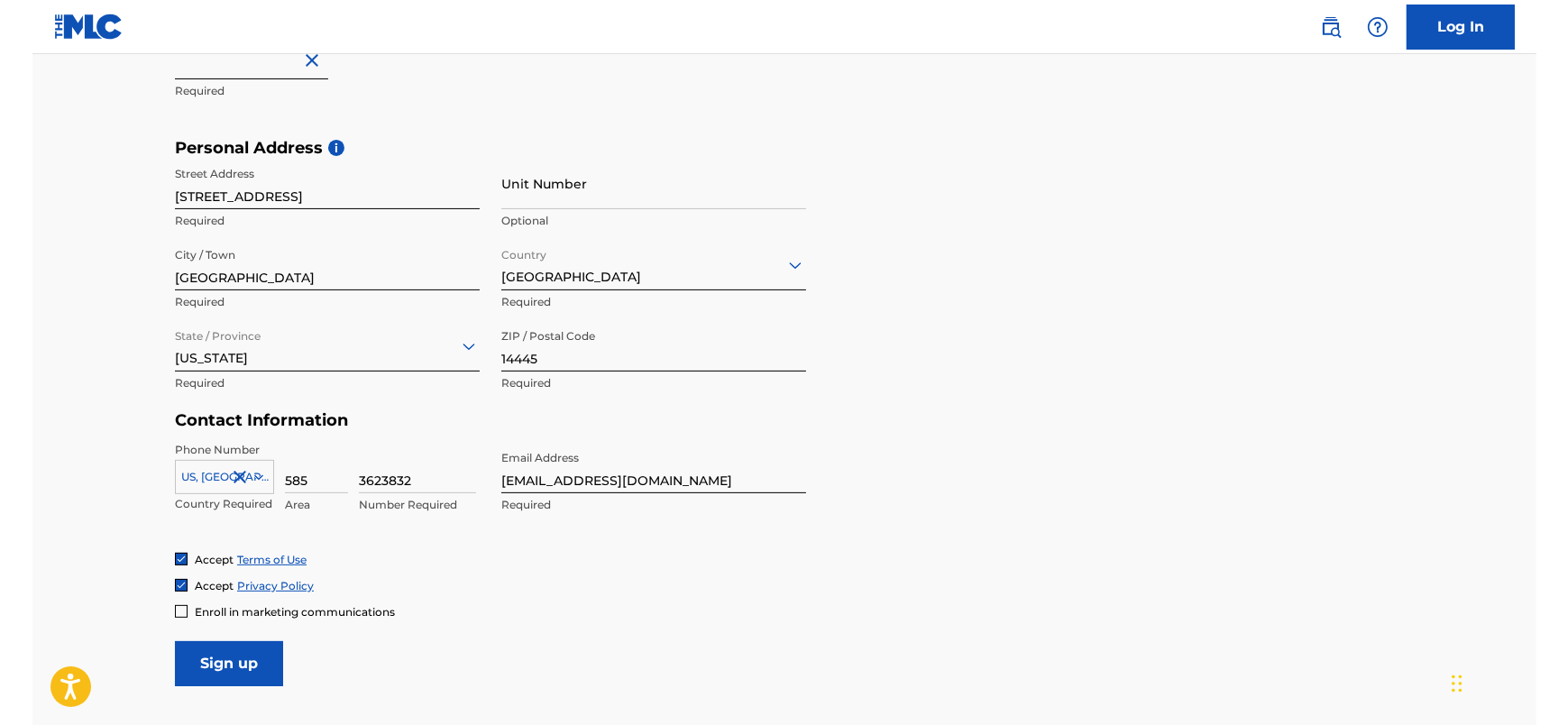
scroll to position [530, 0]
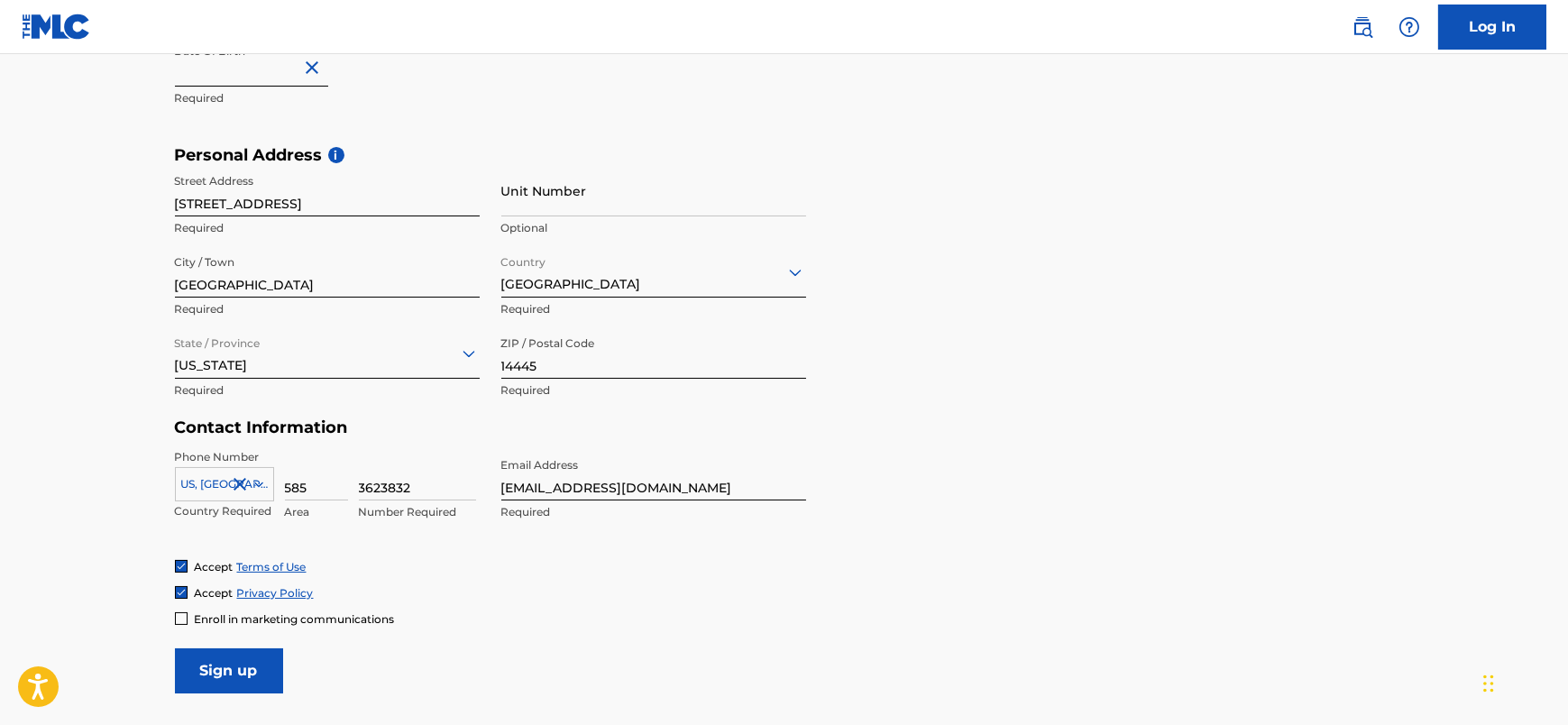
click at [237, 659] on input "Sign up" at bounding box center [229, 670] width 108 height 45
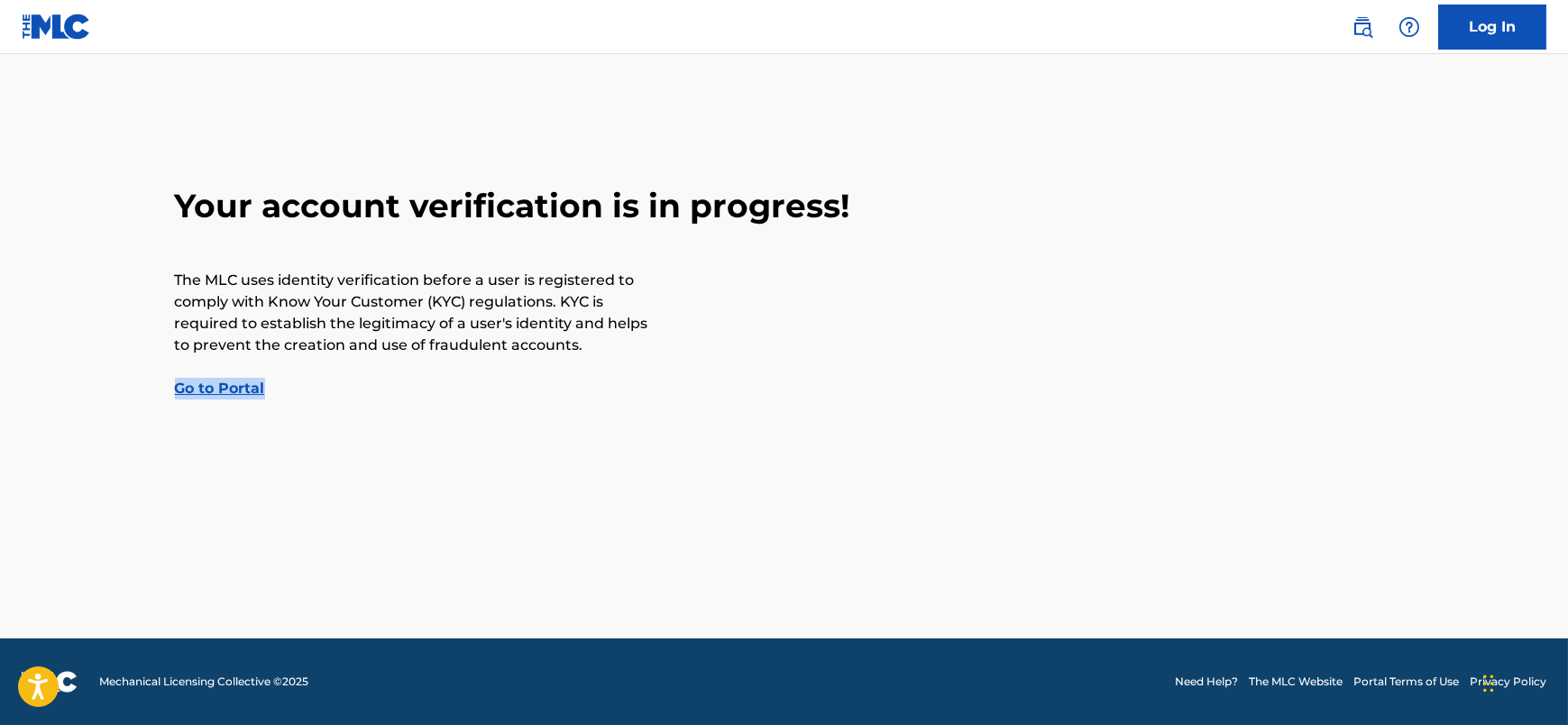
click at [421, 387] on div "Your account verification is in progress! The MLC uses identity verification be…" at bounding box center [784, 292] width 1263 height 214
click at [226, 388] on link "Go to Portal" at bounding box center [220, 389] width 90 height 17
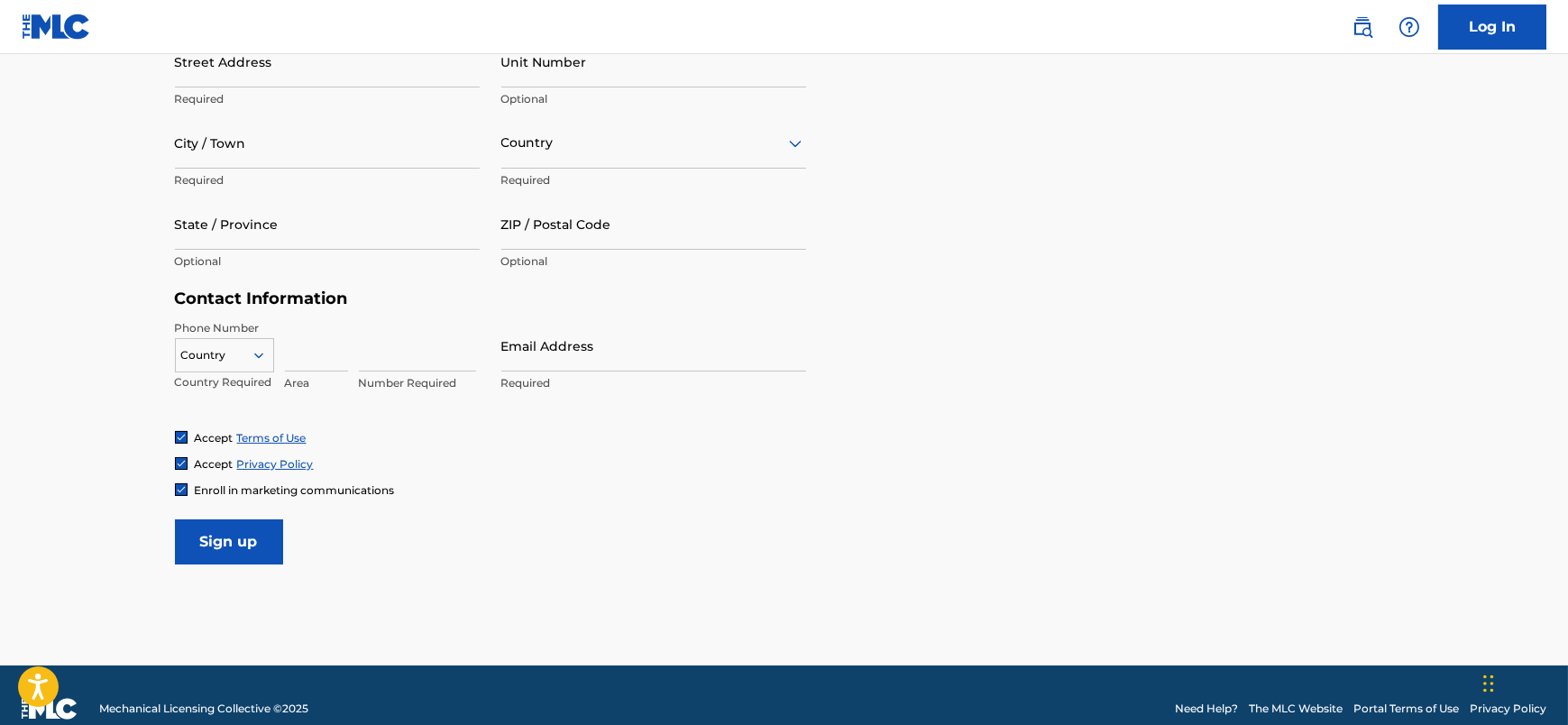
scroll to position [686, 0]
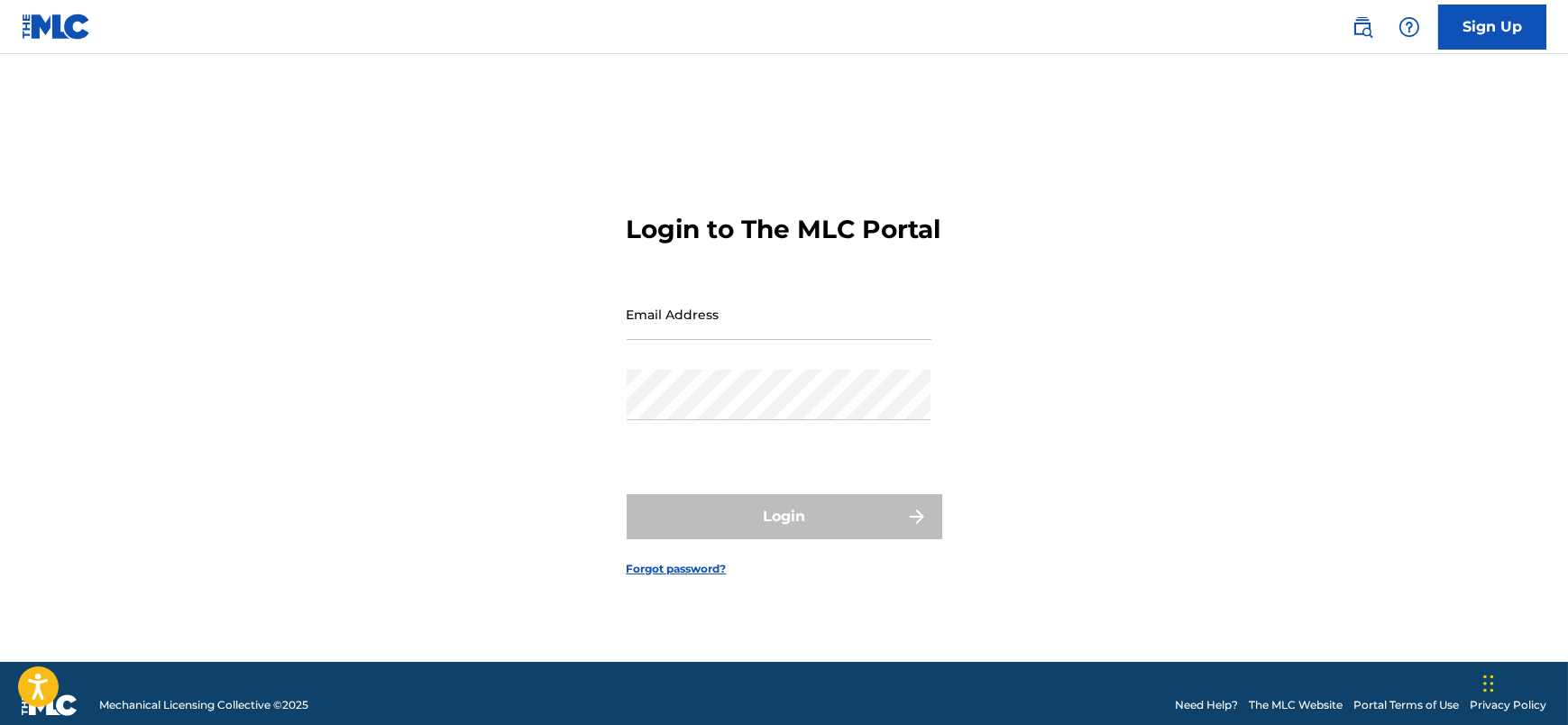
click at [670, 340] on input "Email Address" at bounding box center [779, 314] width 304 height 52
type input "[EMAIL_ADDRESS][DOMAIN_NAME]"
click at [1495, 22] on link "Sign Up" at bounding box center [1492, 27] width 108 height 45
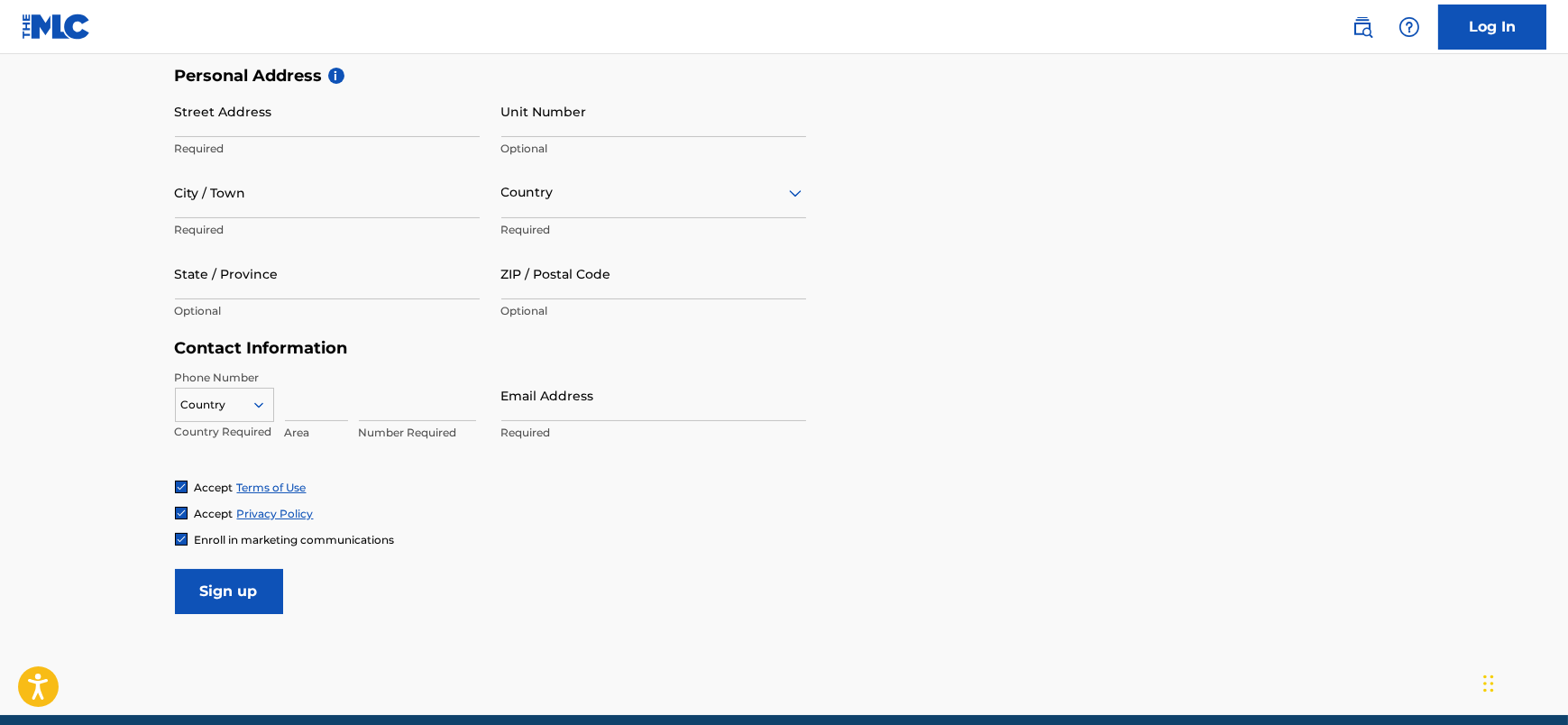
scroll to position [686, 0]
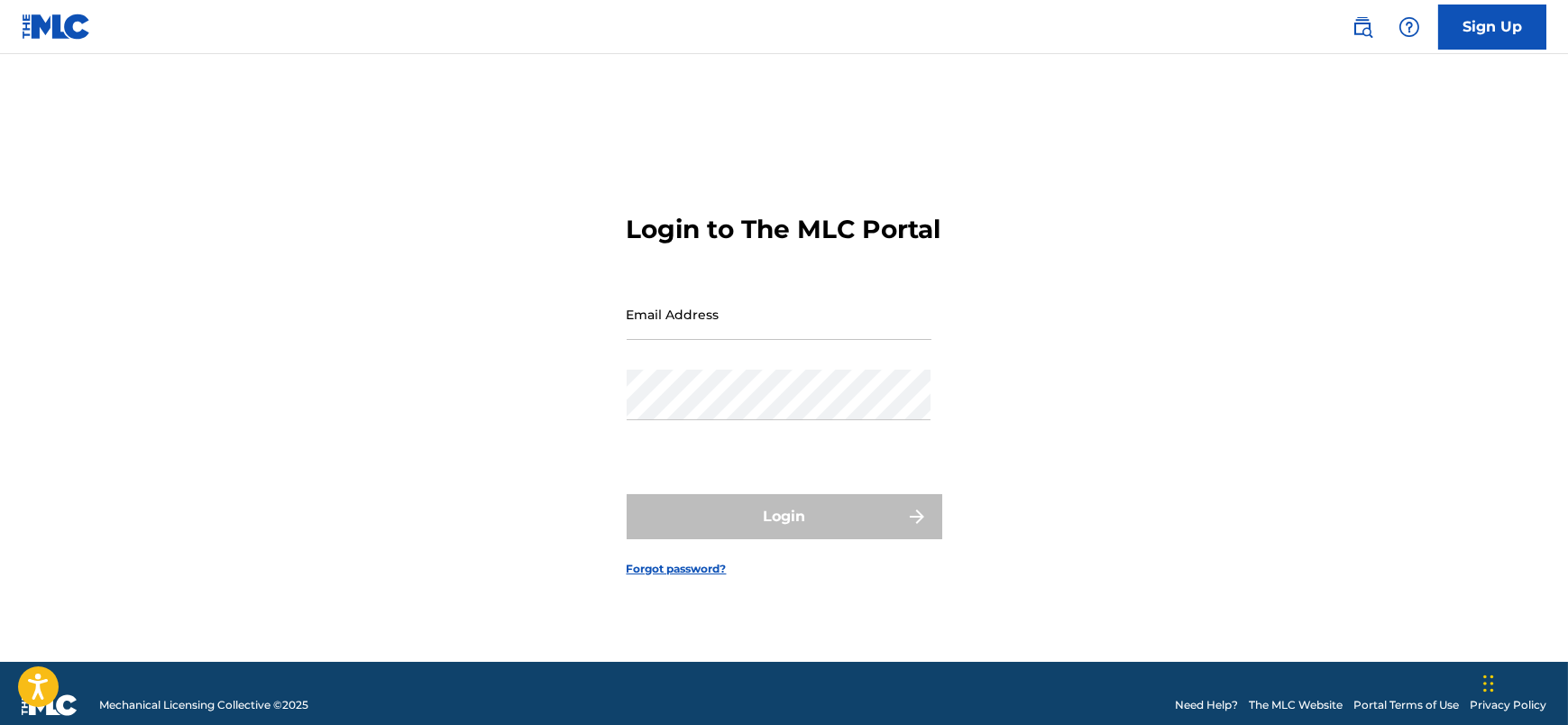
click at [1492, 23] on link "Sign Up" at bounding box center [1492, 27] width 108 height 45
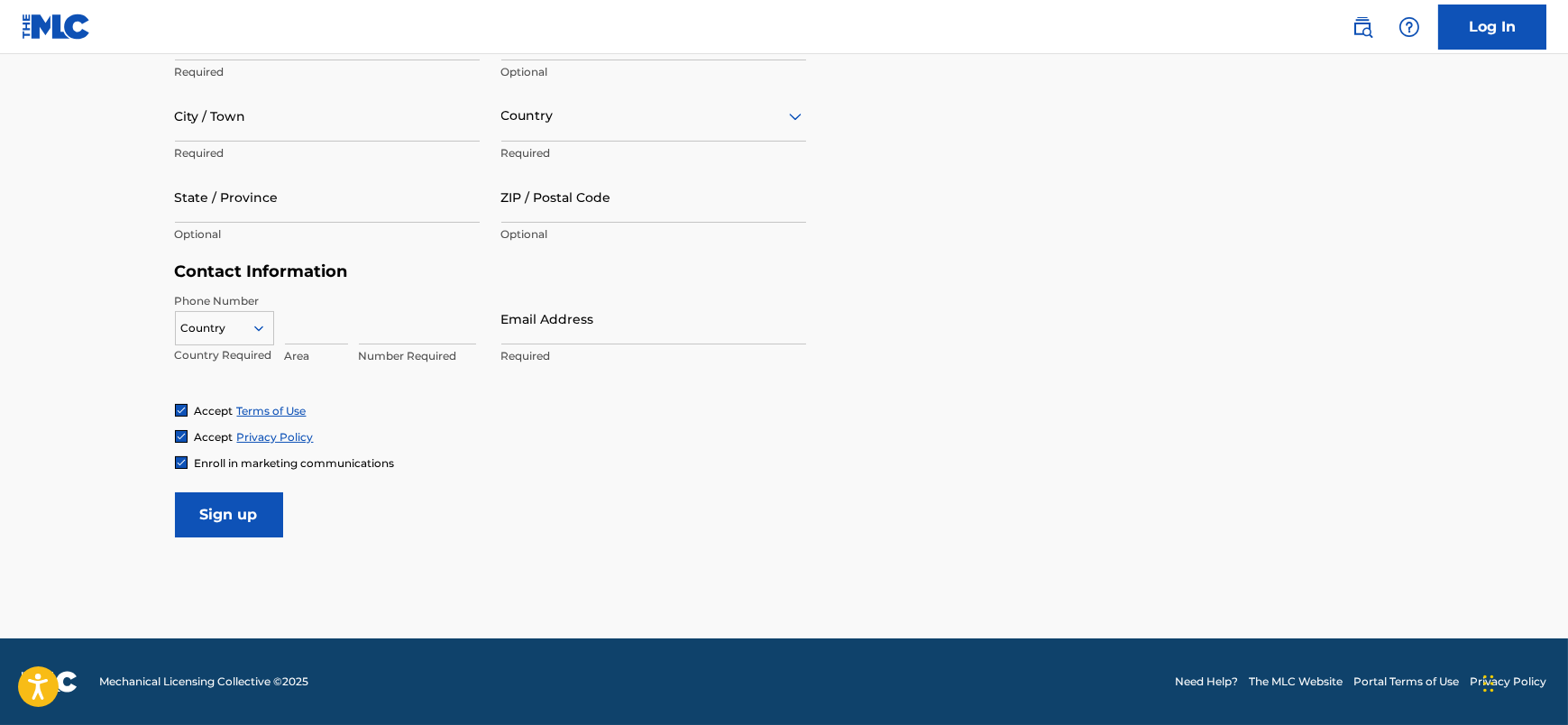
scroll to position [243, 0]
